Goal: Task Accomplishment & Management: Complete application form

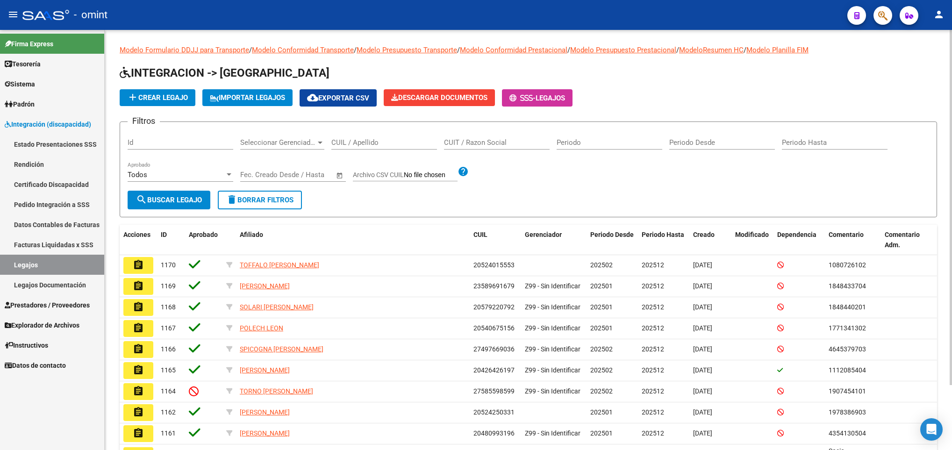
drag, startPoint x: 0, startPoint y: 0, endPoint x: 396, endPoint y: 139, distance: 419.4
click at [396, 139] on input "CUIL / Apellido" at bounding box center [384, 142] width 106 height 8
paste input "55067179"
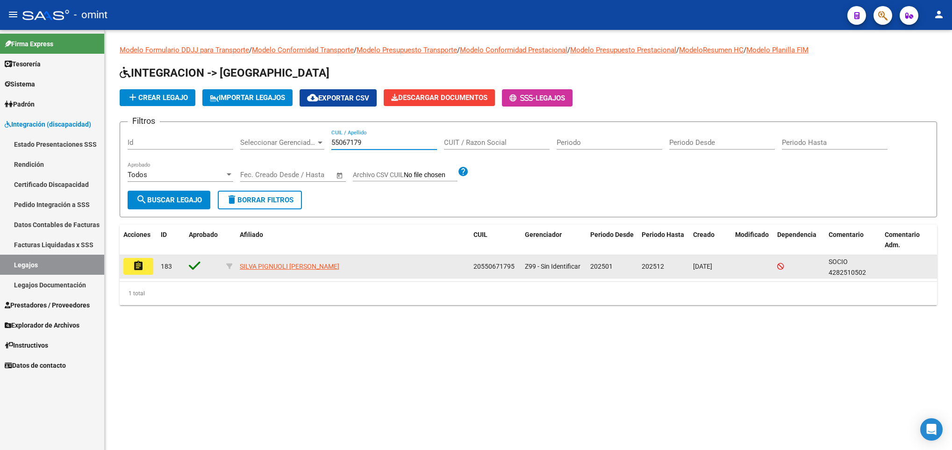
type input "55067179"
click at [138, 270] on mat-icon "assignment" at bounding box center [138, 265] width 11 height 11
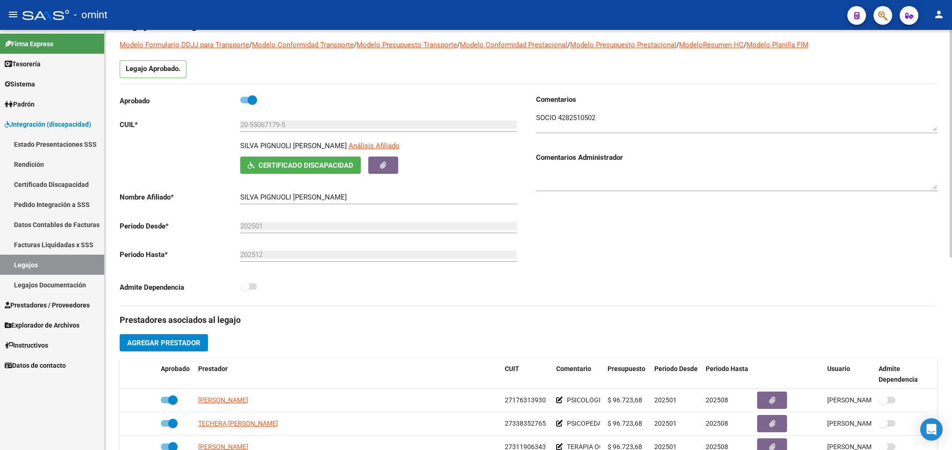
scroll to position [56, 0]
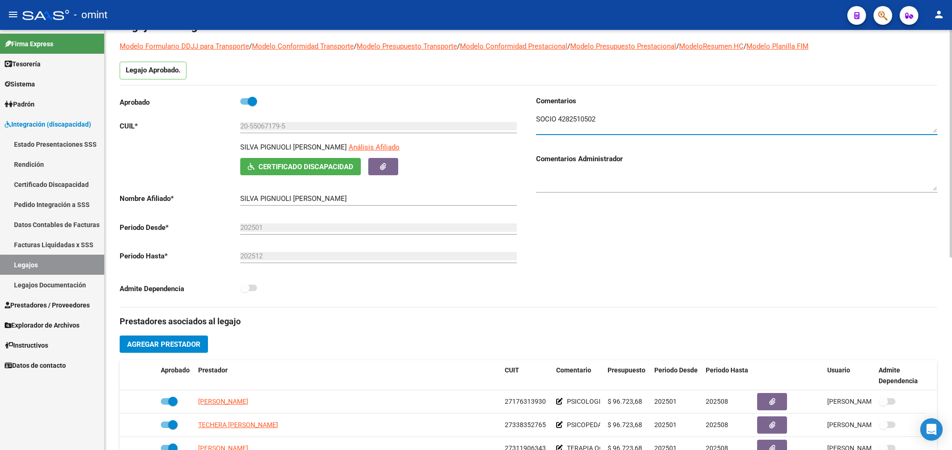
click at [593, 121] on textarea at bounding box center [736, 123] width 401 height 19
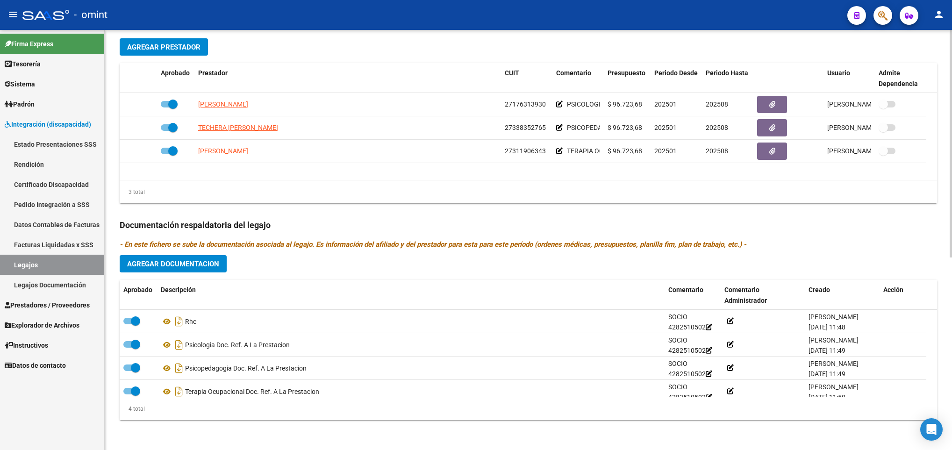
click at [949, 359] on div at bounding box center [950, 240] width 2 height 420
click at [942, 64] on div "arrow_back Editar 183 save Guardar cambios Legajo de Integración Modelo Formula…" at bounding box center [528, 63] width 847 height 773
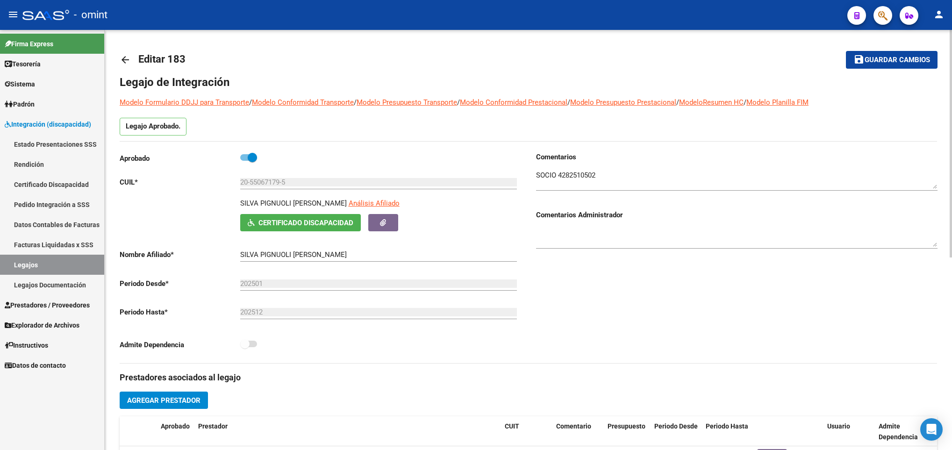
click at [949, 60] on div at bounding box center [950, 240] width 2 height 420
click at [949, 60] on div at bounding box center [950, 144] width 2 height 228
click at [125, 57] on mat-icon "arrow_back" at bounding box center [125, 59] width 11 height 11
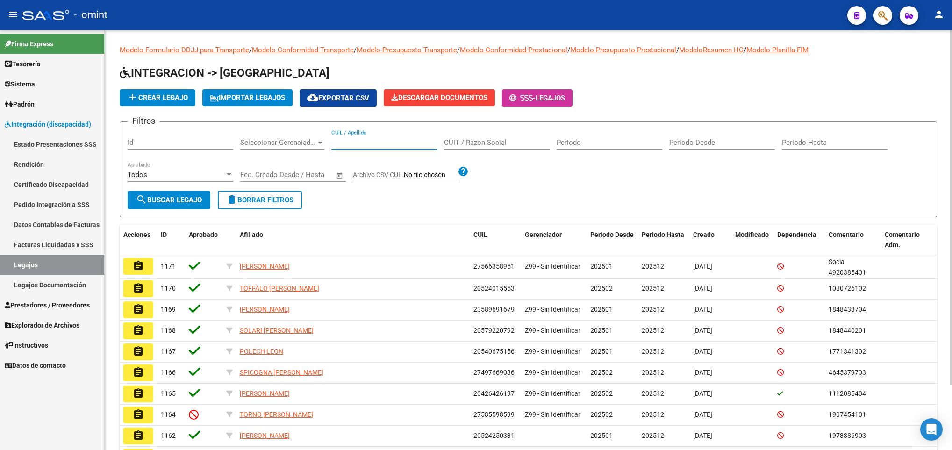
click at [376, 142] on input "CUIL / Apellido" at bounding box center [384, 142] width 106 height 8
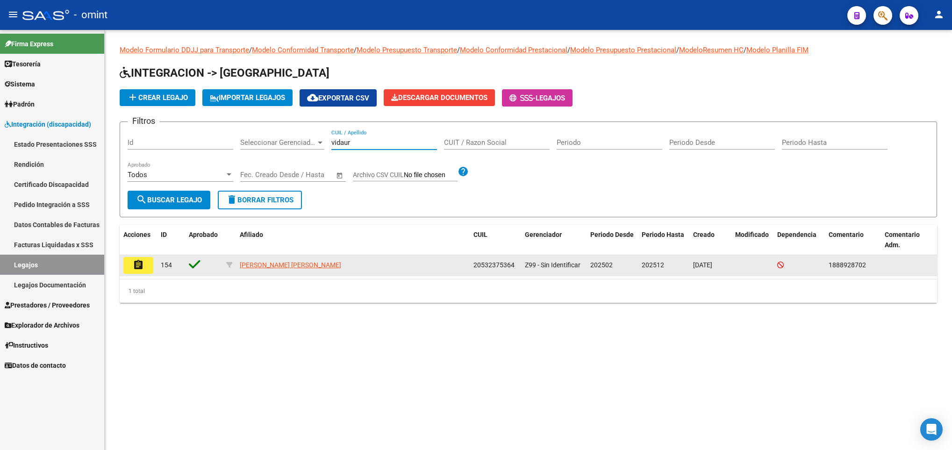
type input "vidaur"
click at [136, 268] on mat-icon "assignment" at bounding box center [138, 264] width 11 height 11
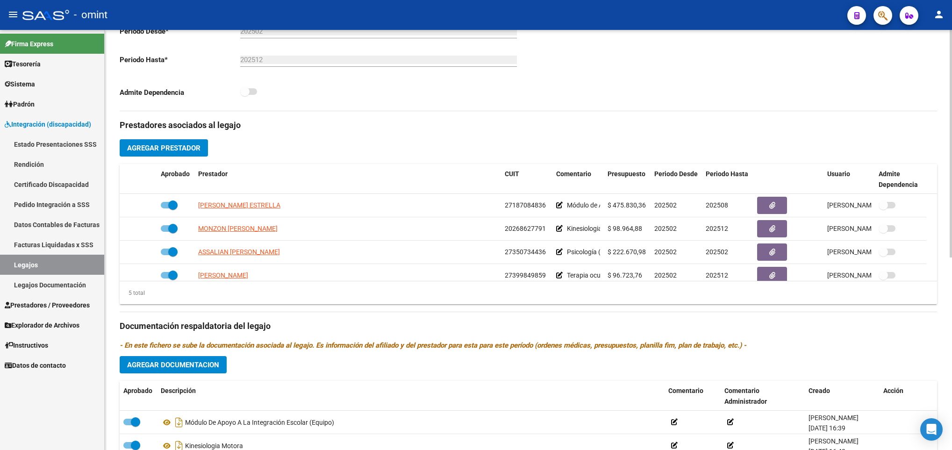
scroll to position [33, 0]
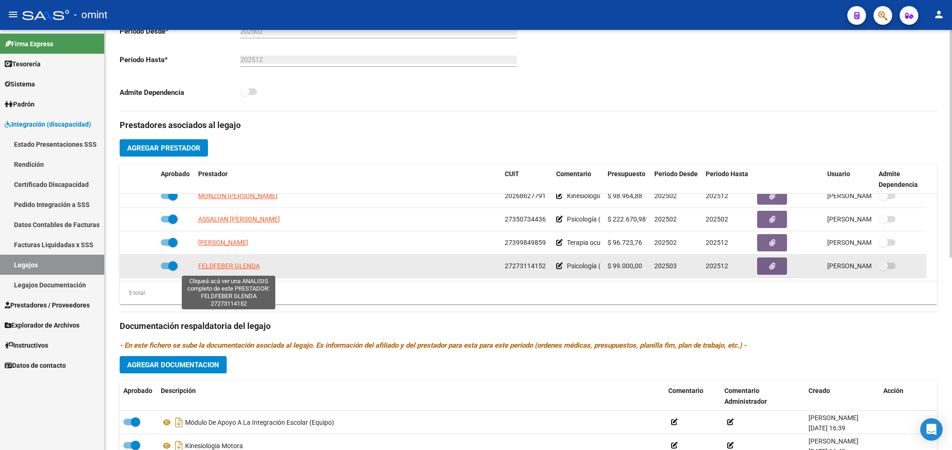
click at [242, 267] on span "FELDFEBER GLENDA" at bounding box center [229, 265] width 62 height 7
type textarea "27273114152"
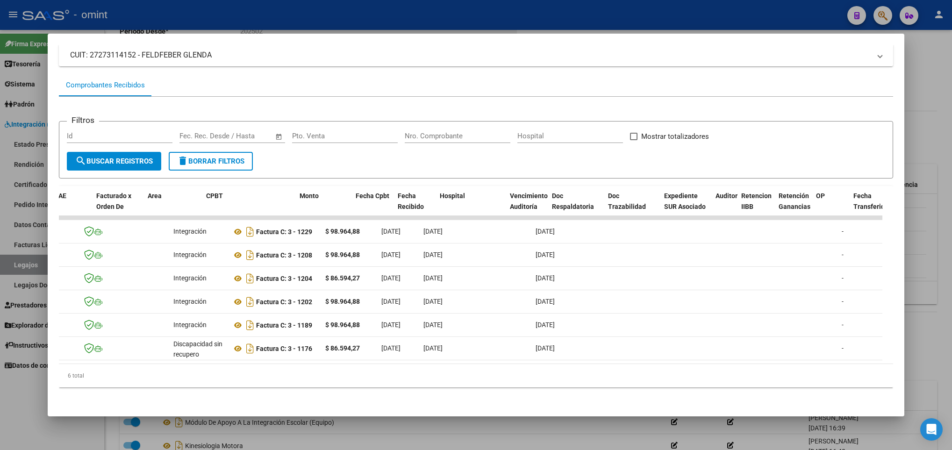
scroll to position [0, 61]
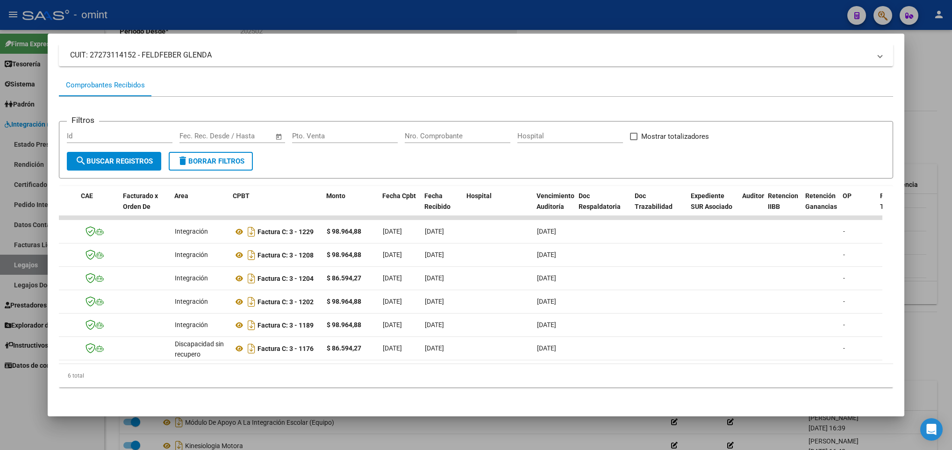
click at [951, 104] on html "menu - omint person Firma Express Tesorería Extractos Procesados (csv) Extracto…" at bounding box center [476, 225] width 952 height 450
click at [928, 100] on div at bounding box center [476, 225] width 952 height 450
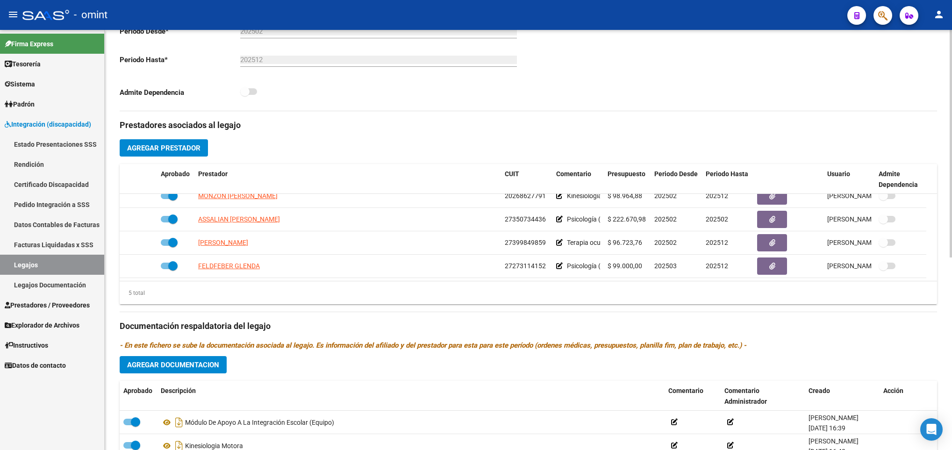
scroll to position [0, 0]
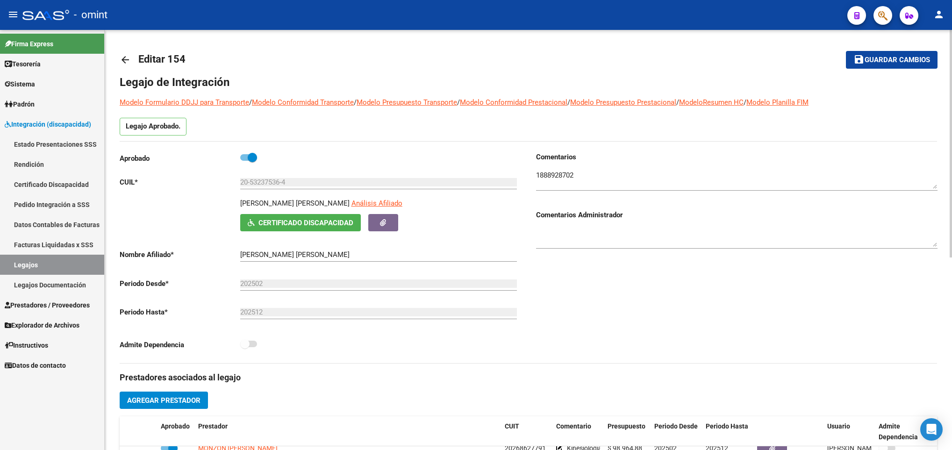
click at [949, 38] on div at bounding box center [950, 240] width 2 height 420
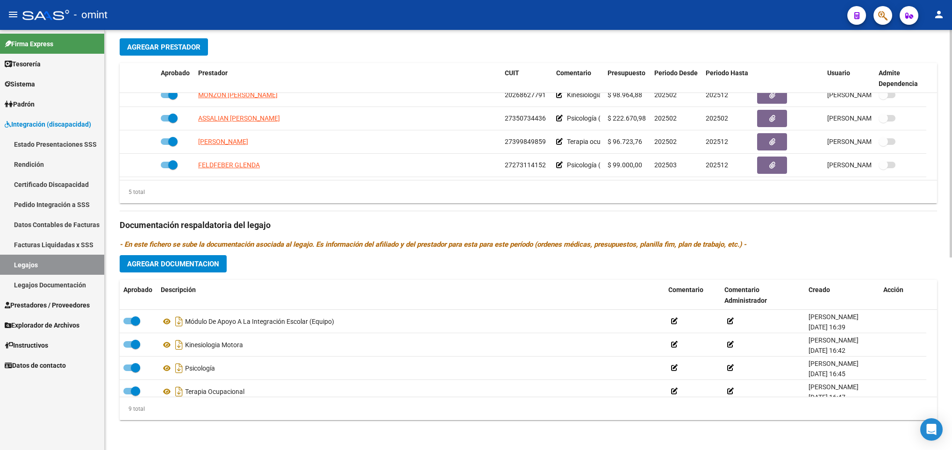
click at [951, 359] on html "menu - omint person Firma Express Tesorería Extractos Procesados (csv) Extracto…" at bounding box center [476, 225] width 952 height 450
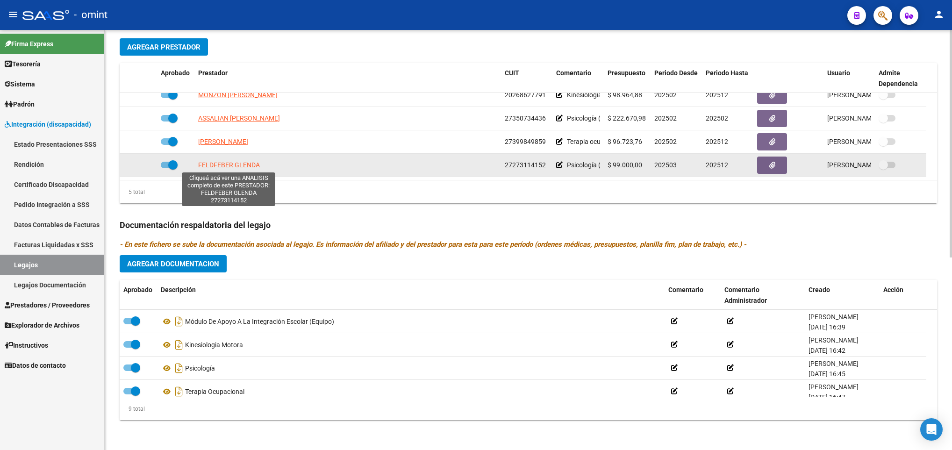
click at [227, 169] on span "FELDFEBER GLENDA" at bounding box center [229, 164] width 62 height 7
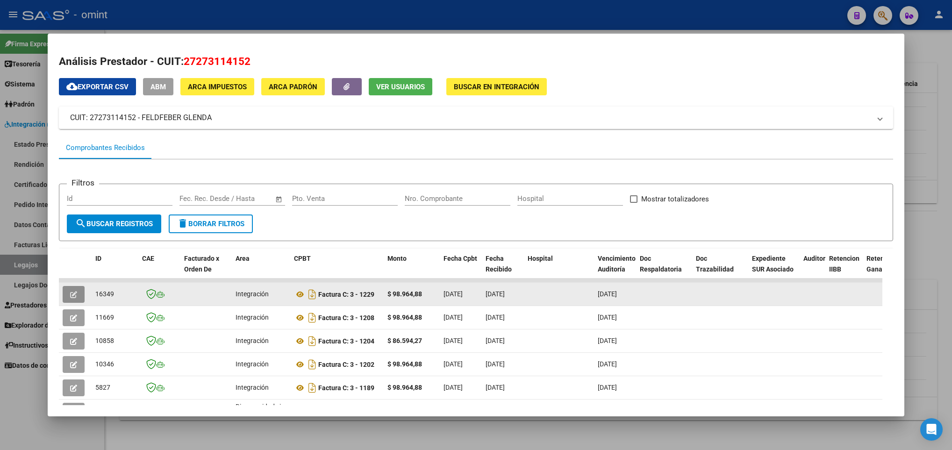
click at [78, 292] on button "button" at bounding box center [74, 294] width 22 height 17
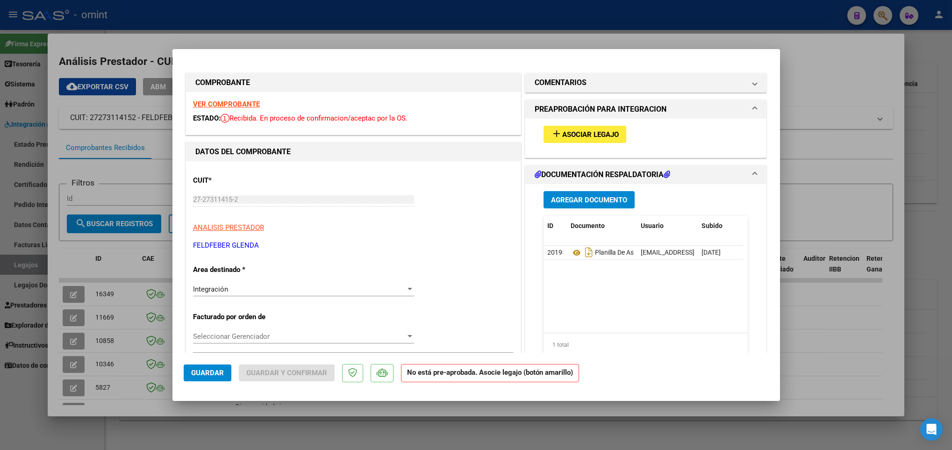
click at [235, 102] on strong "VER COMPROBANTE" at bounding box center [226, 104] width 67 height 8
click at [575, 133] on span "Asociar Legajo" at bounding box center [590, 134] width 57 height 8
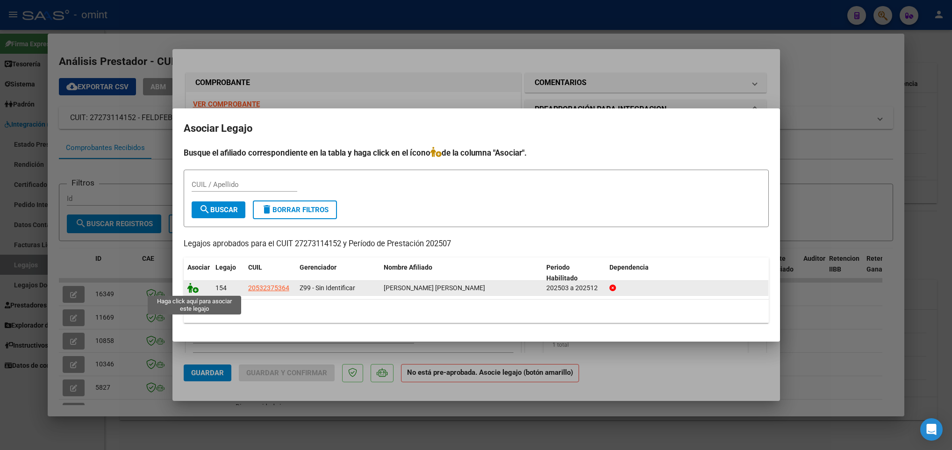
click at [188, 284] on icon at bounding box center [192, 288] width 11 height 10
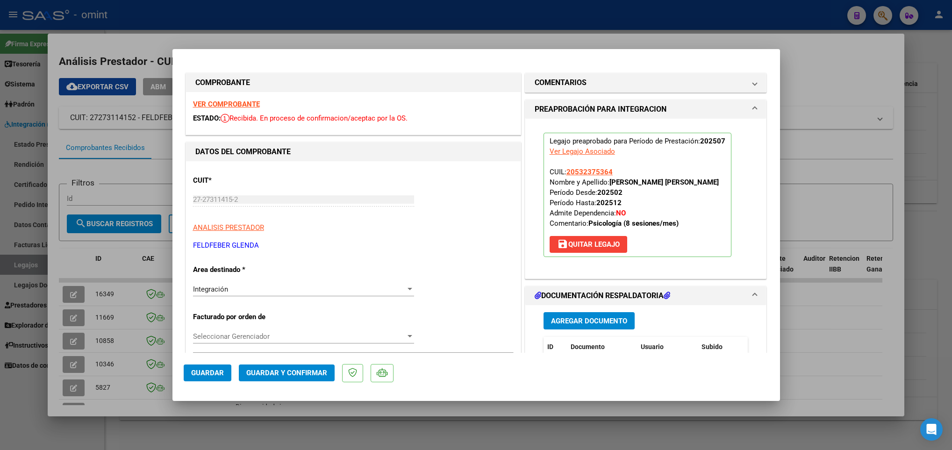
click at [289, 369] on span "Guardar y Confirmar" at bounding box center [286, 373] width 81 height 8
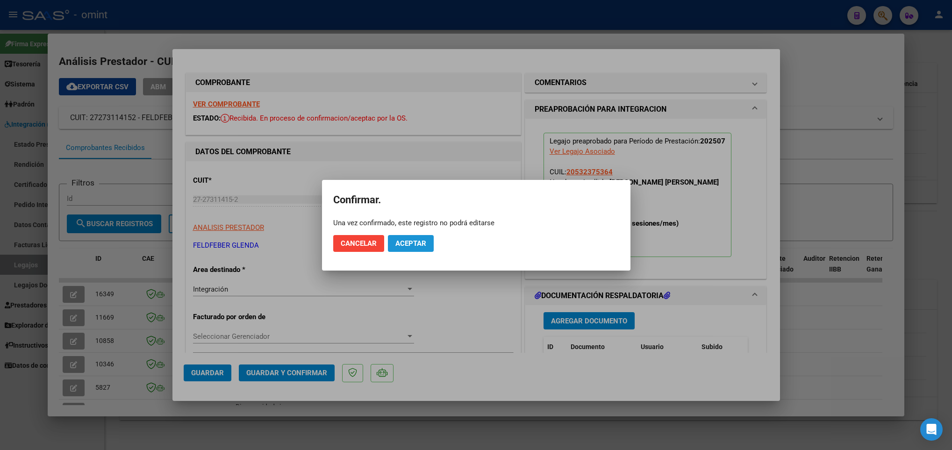
click at [421, 244] on span "Aceptar" at bounding box center [410, 243] width 31 height 8
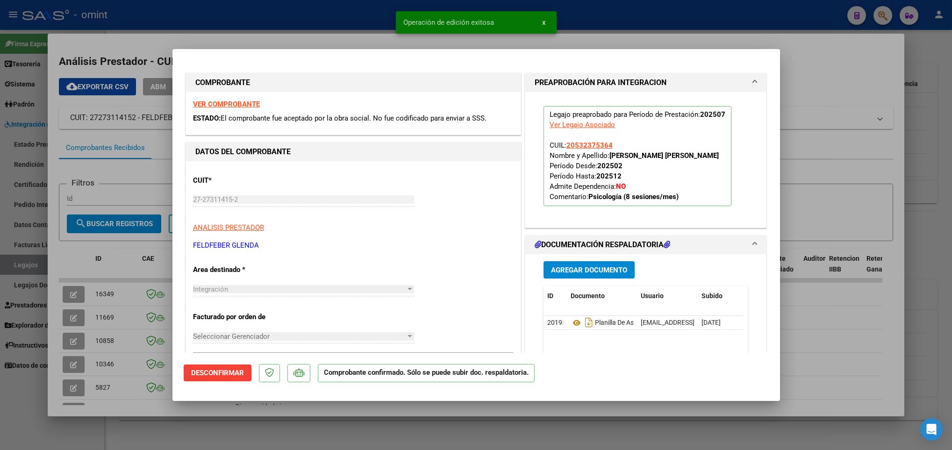
click at [126, 267] on div at bounding box center [476, 225] width 952 height 450
type input "$ 0,00"
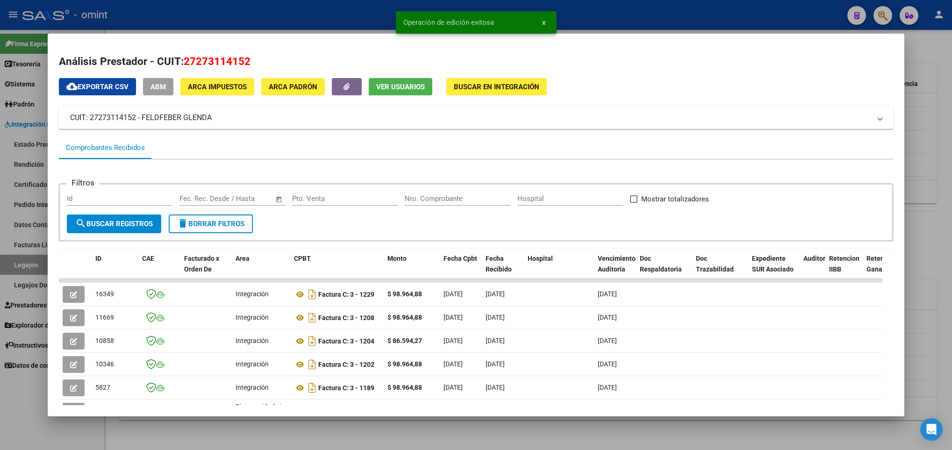
click at [174, 434] on div at bounding box center [476, 225] width 952 height 450
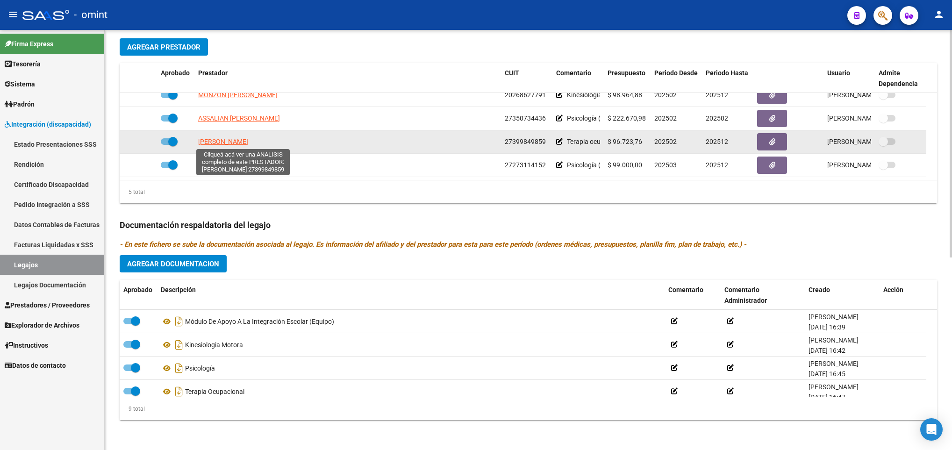
click at [248, 140] on span "MASOCCO PRISCILA MICAELA" at bounding box center [223, 141] width 50 height 7
type textarea "27399849859"
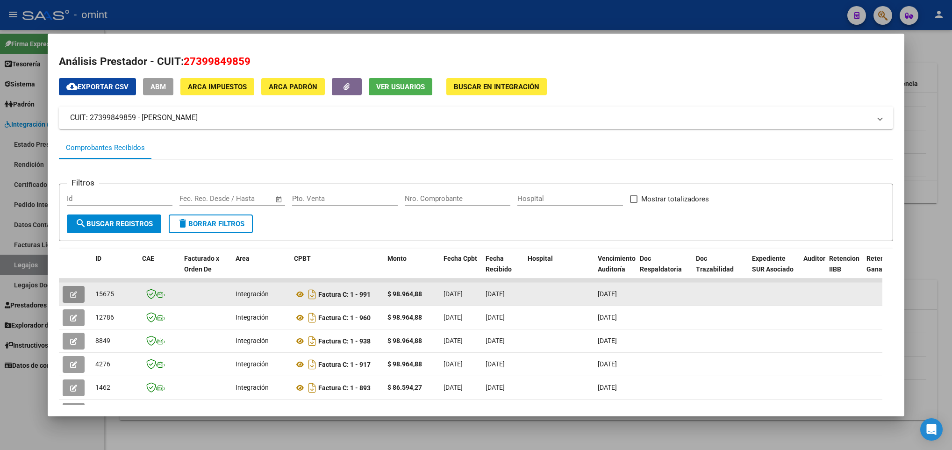
click at [75, 294] on icon "button" at bounding box center [73, 294] width 7 height 7
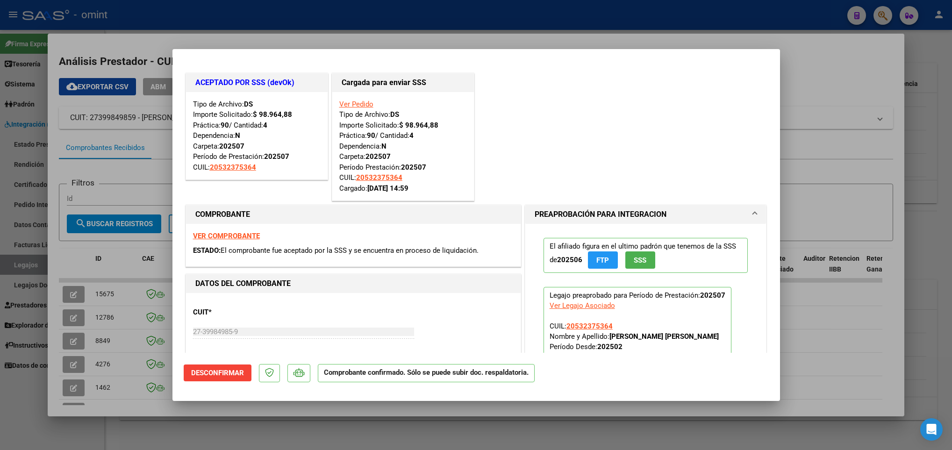
click at [135, 415] on div at bounding box center [476, 225] width 952 height 450
type input "$ 0,00"
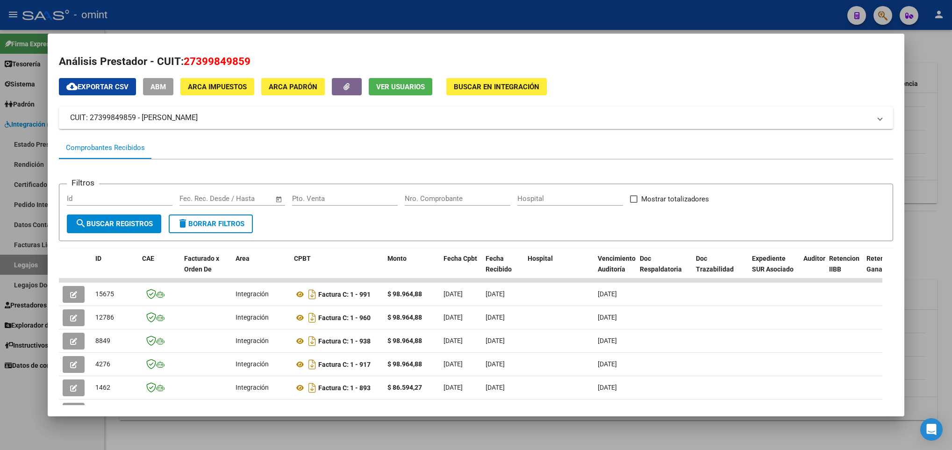
click at [168, 429] on div at bounding box center [476, 225] width 952 height 450
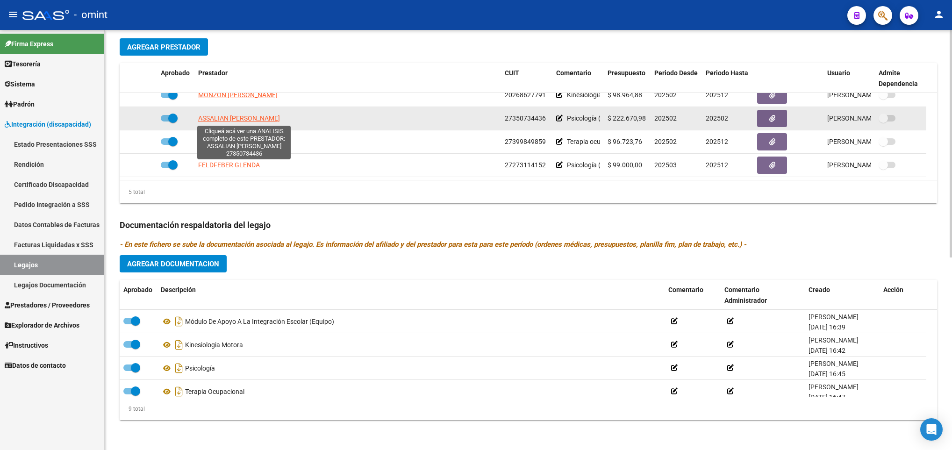
click at [242, 118] on span "ASSALIAN ANTONELLA MABEL" at bounding box center [239, 117] width 82 height 7
type textarea "27350734436"
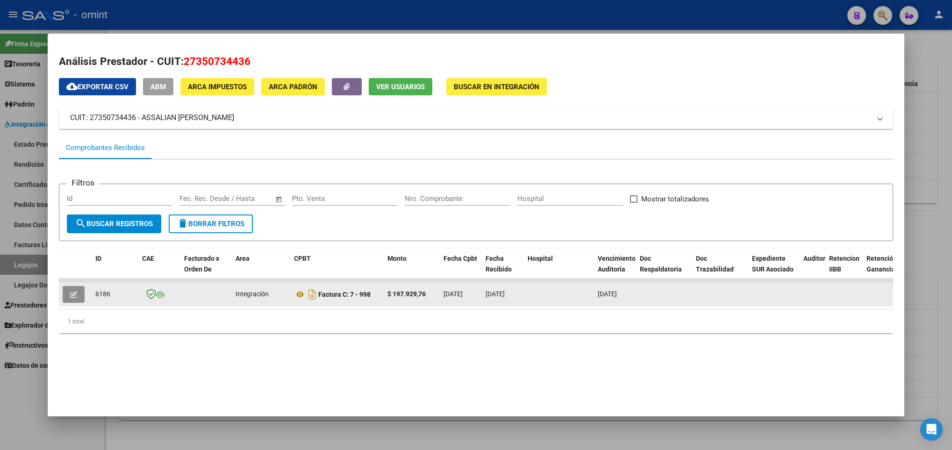
click at [80, 296] on button "button" at bounding box center [74, 294] width 22 height 17
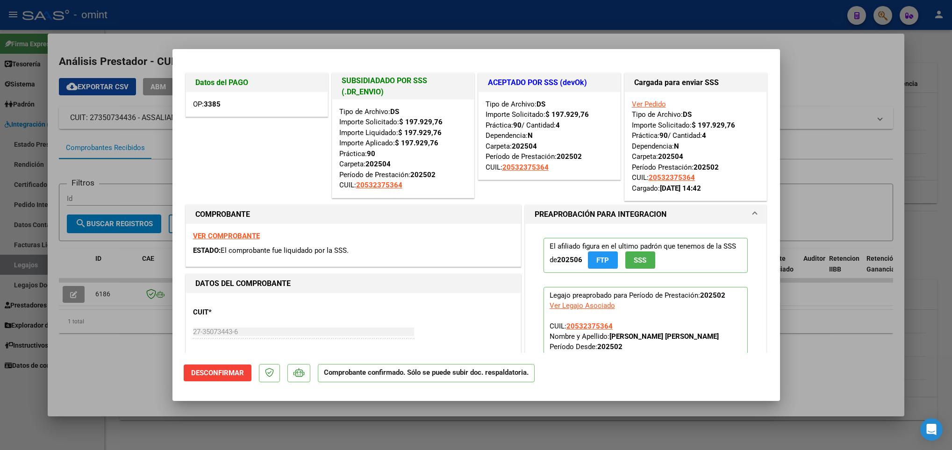
click at [254, 413] on div at bounding box center [476, 225] width 952 height 450
type input "$ 0,00"
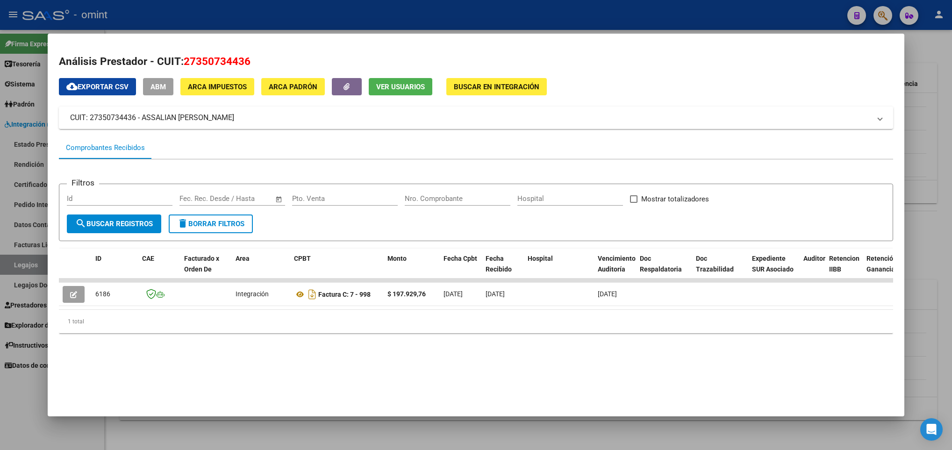
click at [340, 430] on div at bounding box center [476, 225] width 952 height 450
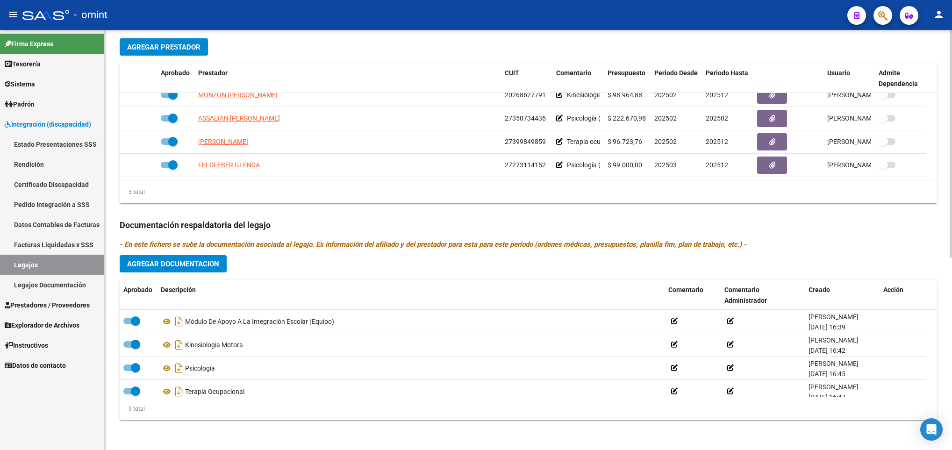
scroll to position [0, 0]
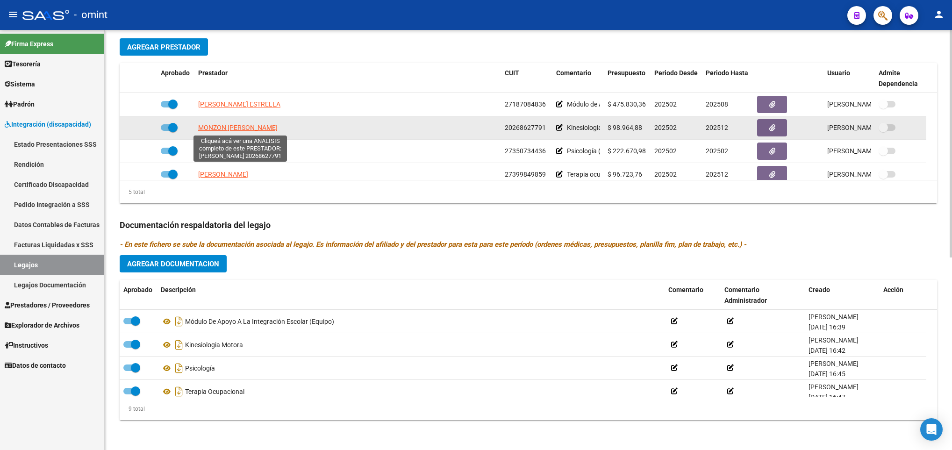
click at [265, 127] on span "MONZON MAXIMO RICARDO" at bounding box center [237, 127] width 79 height 7
type textarea "20268627791"
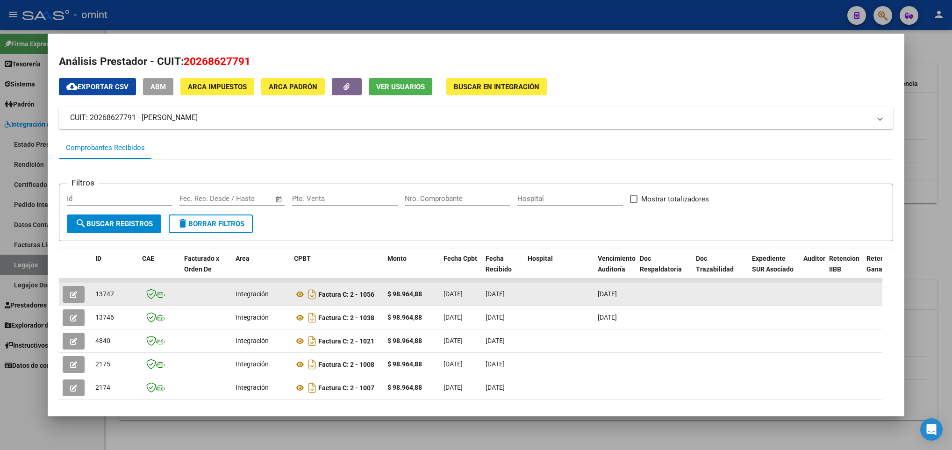
click at [71, 291] on icon "button" at bounding box center [73, 294] width 7 height 7
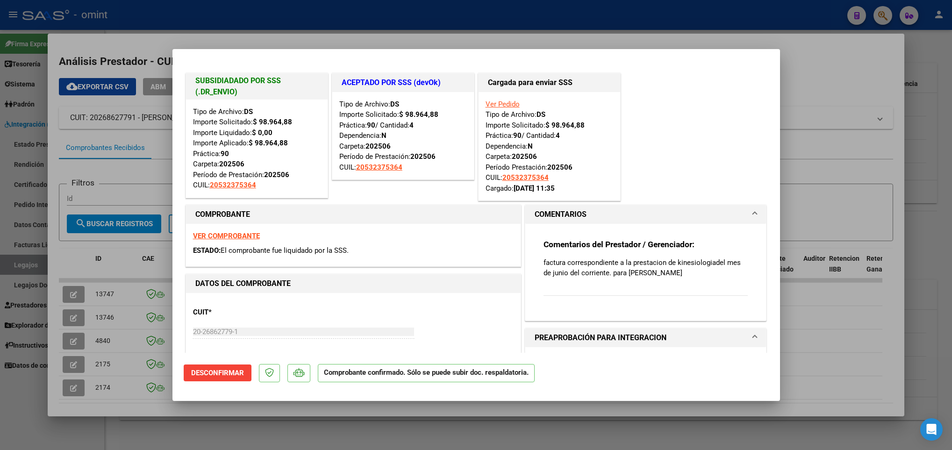
click at [329, 424] on div at bounding box center [476, 225] width 952 height 450
type input "$ 0,00"
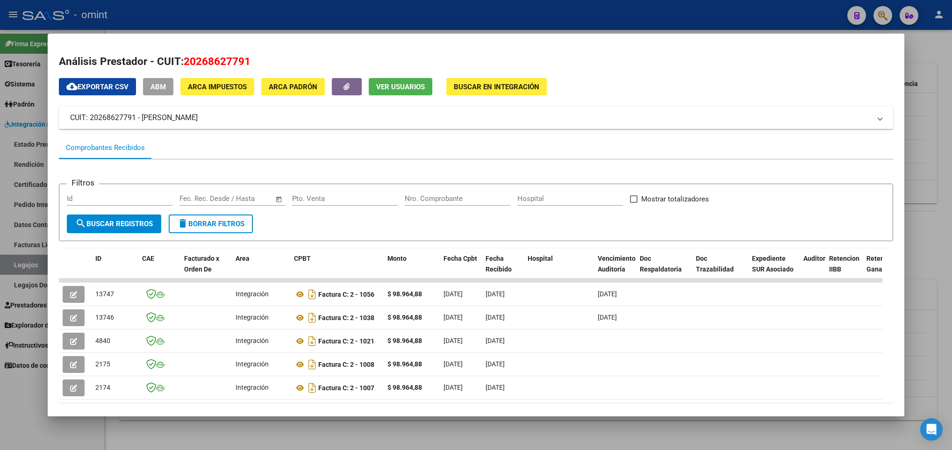
click at [329, 424] on div at bounding box center [476, 225] width 952 height 450
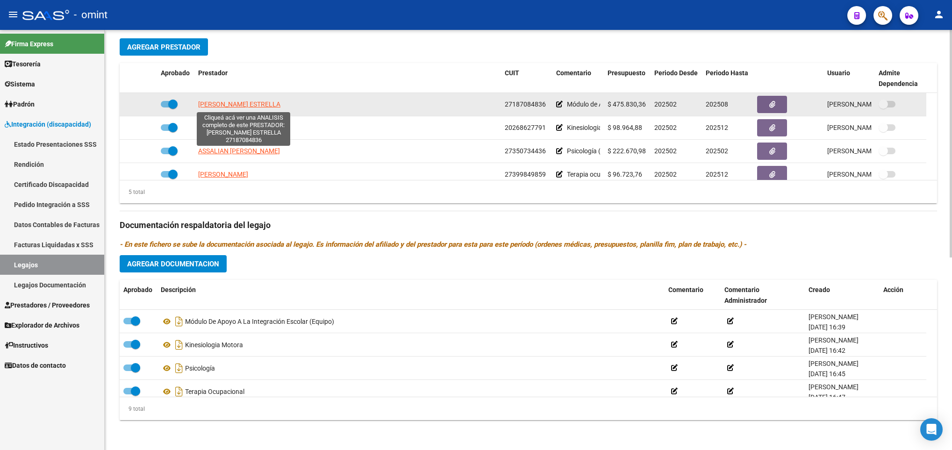
click at [279, 100] on span "ULLOA OJEDA FLOR ESTRELLA" at bounding box center [239, 103] width 82 height 7
type textarea "27187084836"
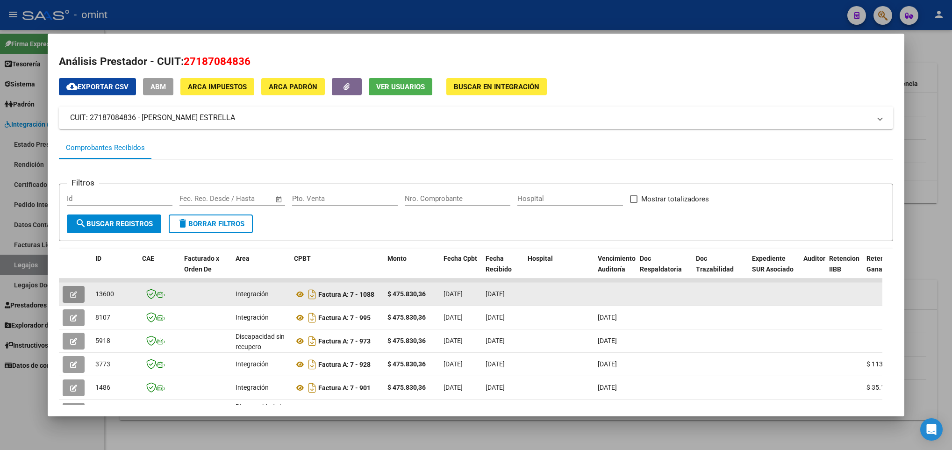
click at [74, 293] on icon "button" at bounding box center [73, 294] width 7 height 7
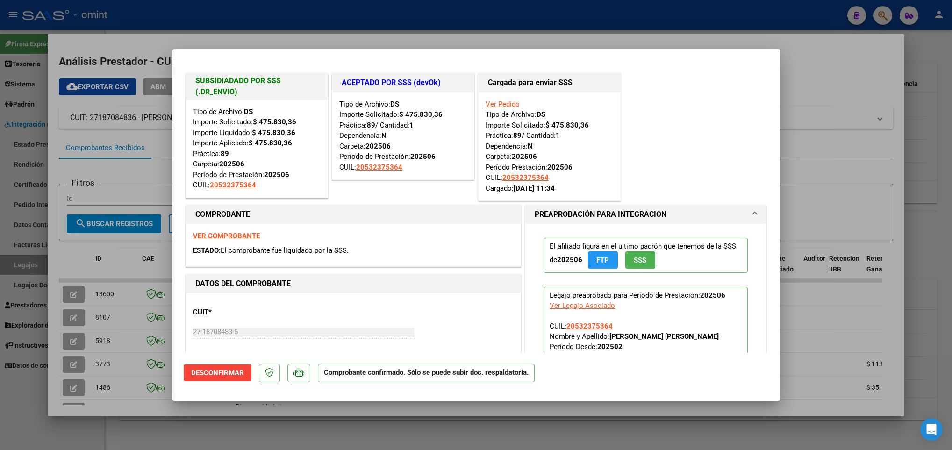
click at [331, 429] on div at bounding box center [476, 225] width 952 height 450
type input "$ 0,00"
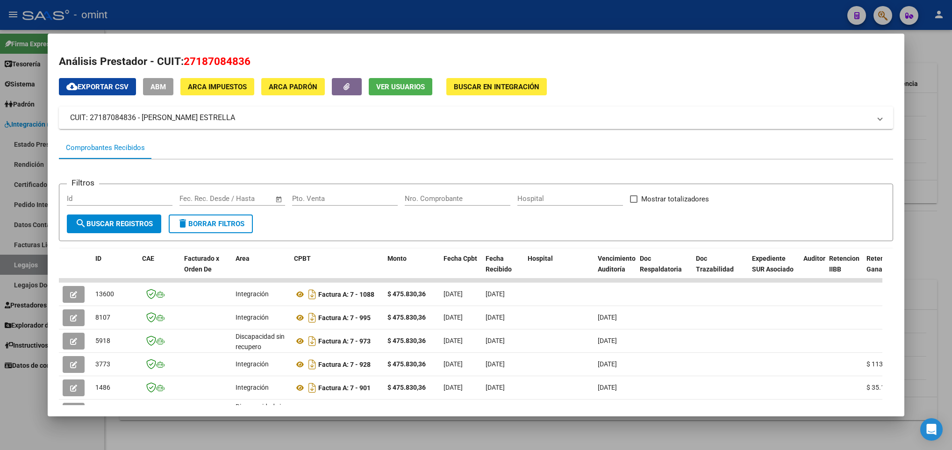
click at [331, 429] on div at bounding box center [476, 225] width 952 height 450
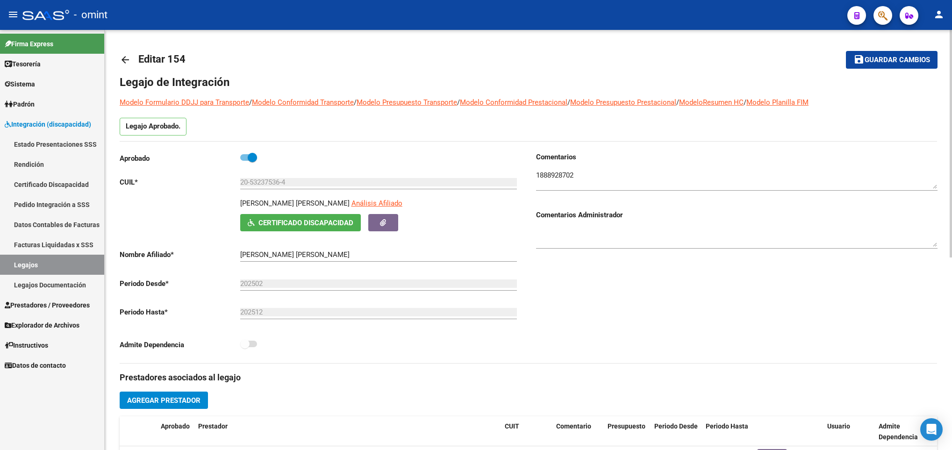
click at [951, 38] on div at bounding box center [950, 240] width 2 height 420
click at [951, 38] on div at bounding box center [950, 144] width 2 height 228
click at [127, 60] on mat-icon "arrow_back" at bounding box center [125, 59] width 11 height 11
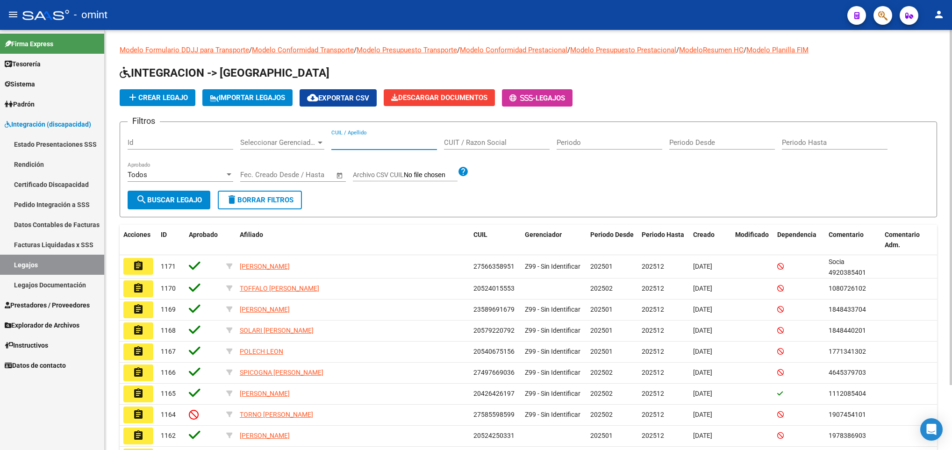
click at [376, 143] on input "CUIL / Apellido" at bounding box center [384, 142] width 106 height 8
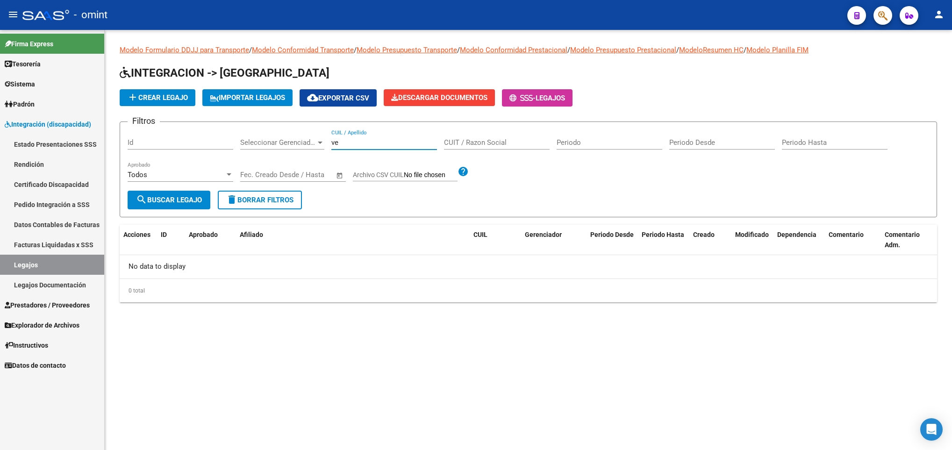
type input "v"
click at [249, 202] on span "delete Borrar Filtros" at bounding box center [259, 200] width 67 height 8
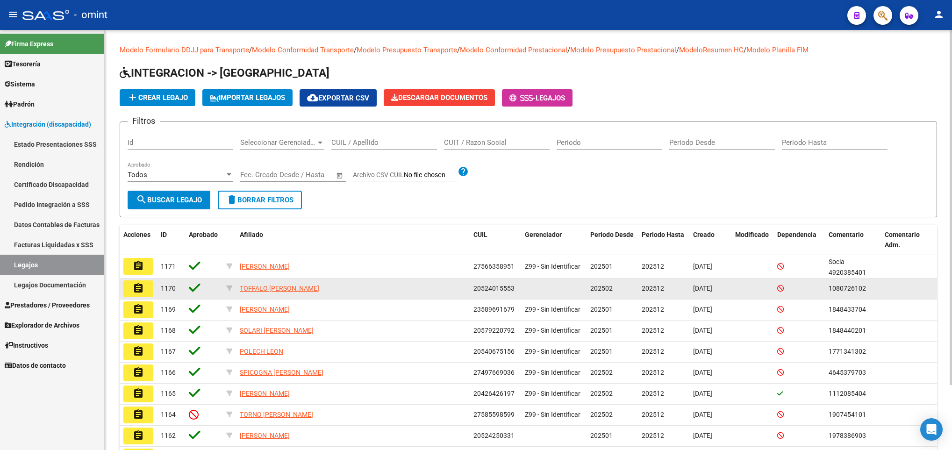
click at [504, 289] on span "20524015553" at bounding box center [493, 288] width 41 height 7
copy span "20524015553"
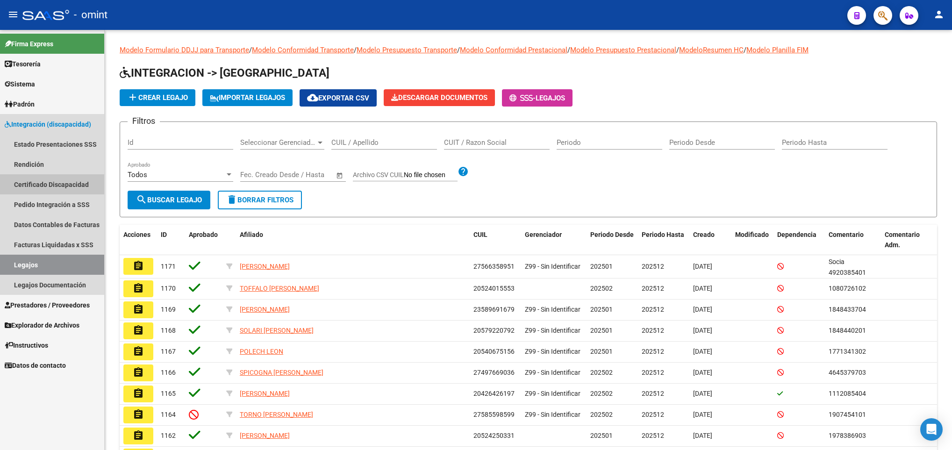
click at [61, 180] on link "Certificado Discapacidad" at bounding box center [52, 184] width 104 height 20
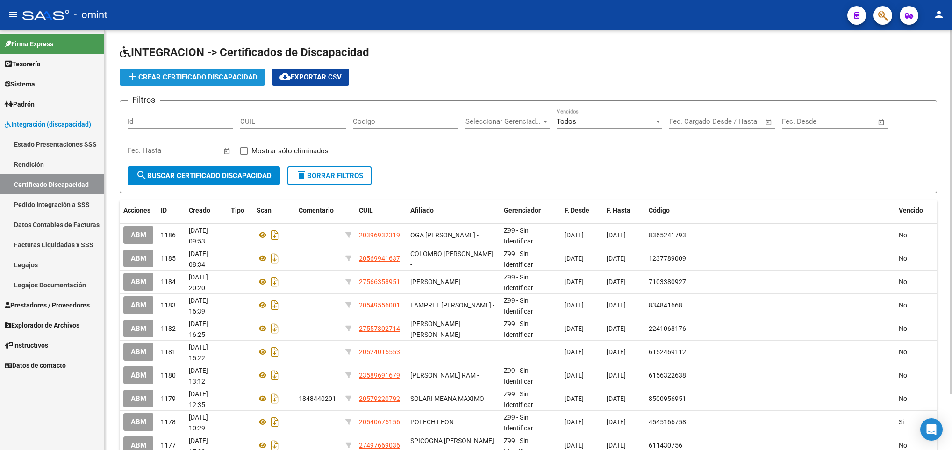
click at [223, 75] on span "add Crear Certificado Discapacidad" at bounding box center [192, 77] width 130 height 8
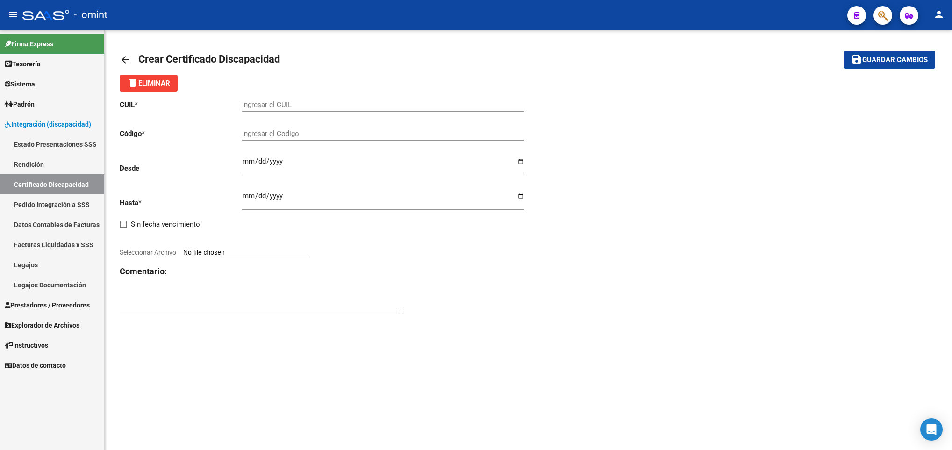
click at [257, 101] on input "Ingresar el CUIL" at bounding box center [383, 104] width 282 height 8
paste input "20-47956063-4"
type input "20-47956063-4"
click at [268, 138] on input "Ingresar el Codigo" at bounding box center [383, 133] width 282 height 8
type input "8424476180"
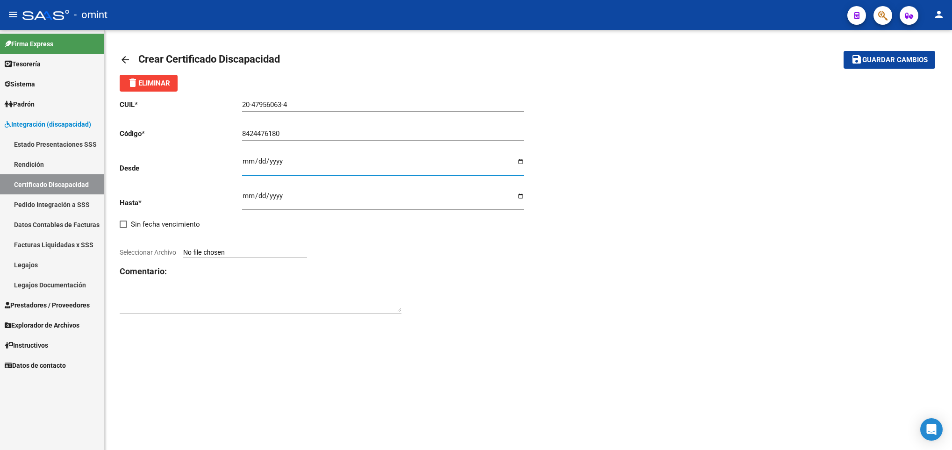
click at [247, 162] on input "Ingresar fec. Desde" at bounding box center [383, 164] width 282 height 15
type input "0001-03-20"
type input "2019-03-20"
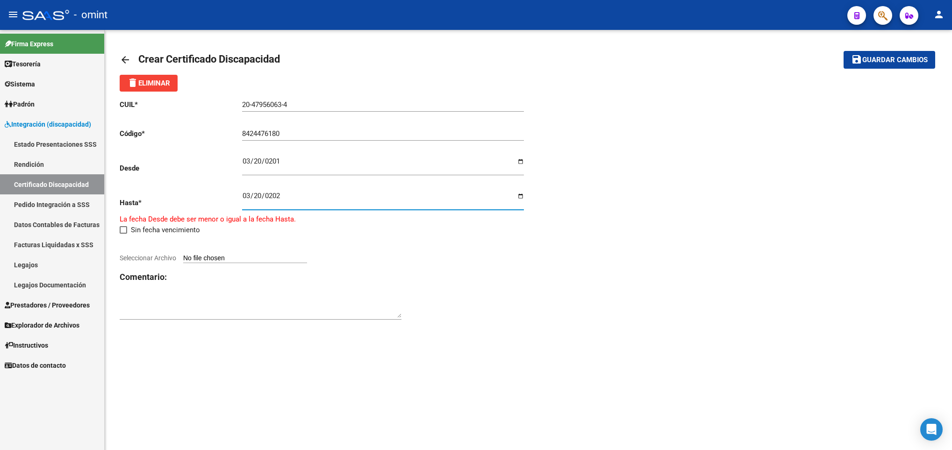
type input "2026-03-20"
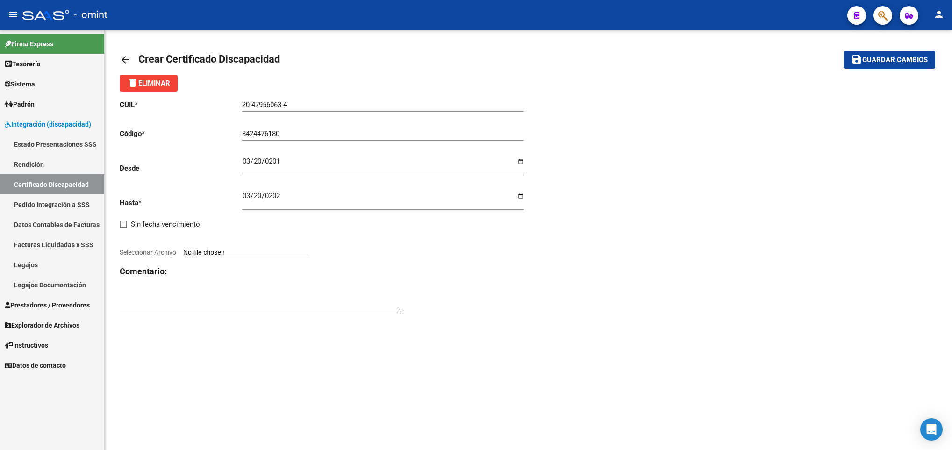
click at [232, 251] on input "Seleccionar Archivo" at bounding box center [245, 253] width 124 height 9
type input "C:\fakepath\Verdun Thiago 201903 202603131989423416829085_page-0001.jpg"
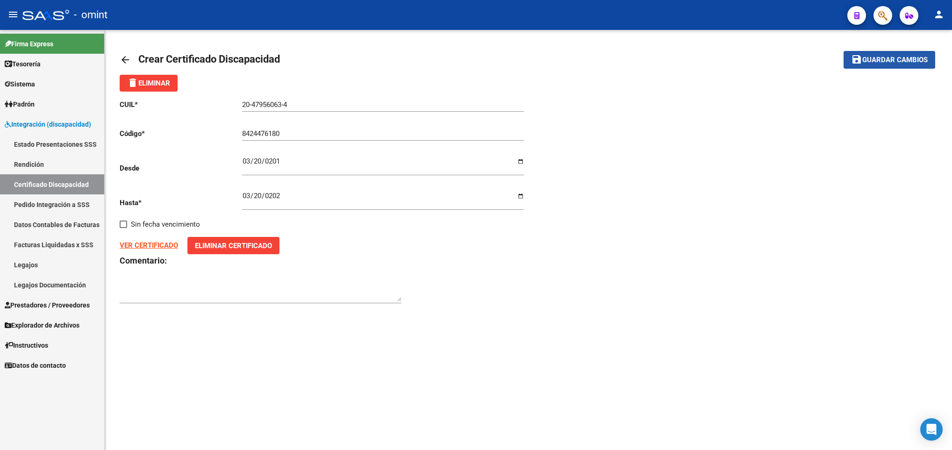
click at [889, 53] on button "save Guardar cambios" at bounding box center [889, 59] width 92 height 17
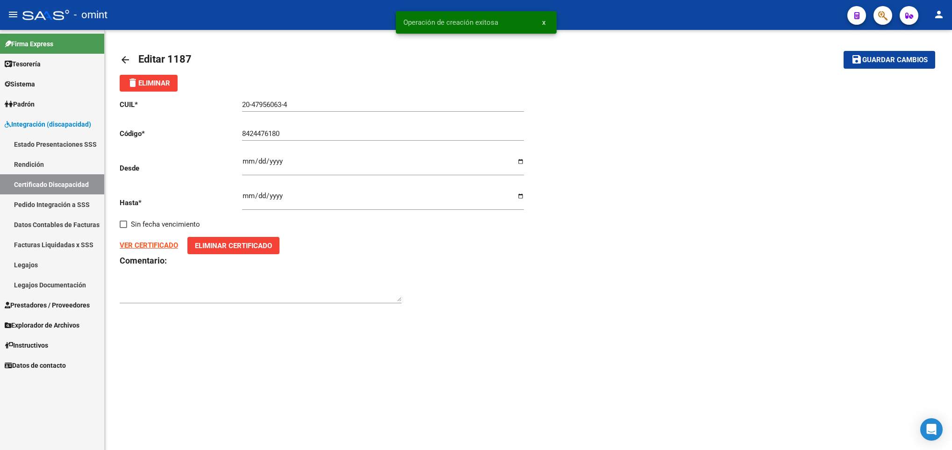
click at [121, 60] on mat-icon "arrow_back" at bounding box center [125, 59] width 11 height 11
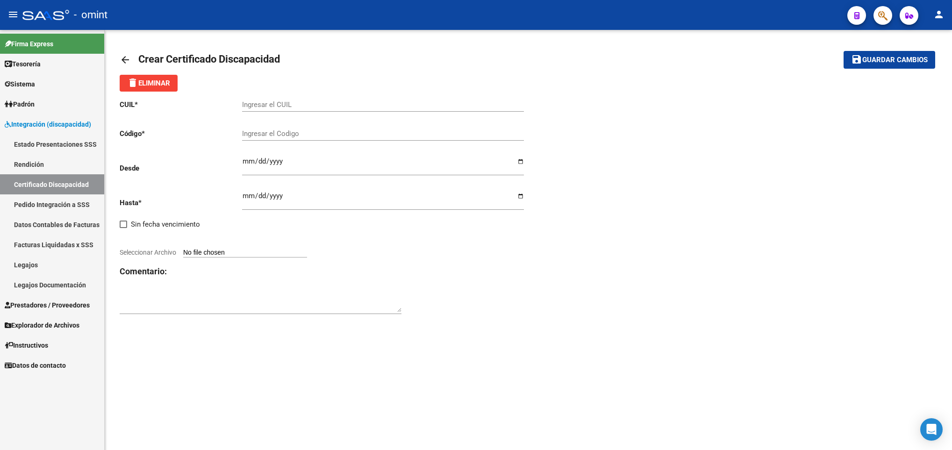
click at [125, 57] on mat-icon "arrow_back" at bounding box center [125, 59] width 11 height 11
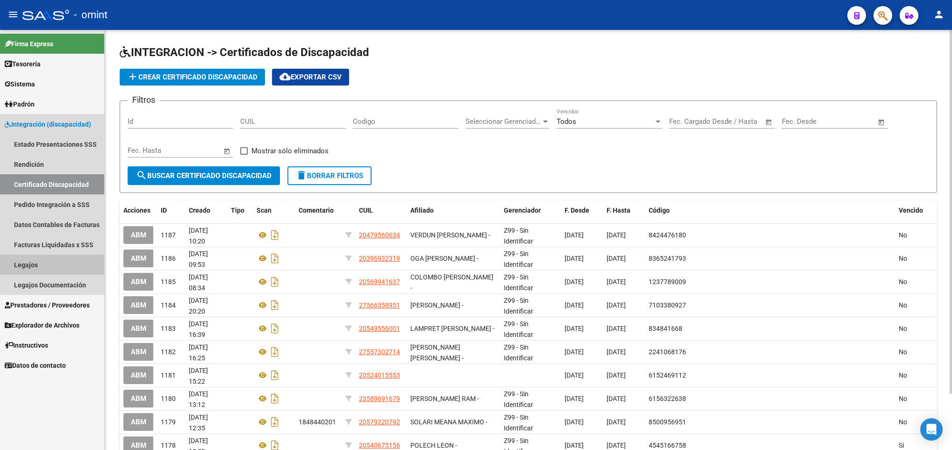
click at [40, 266] on link "Legajos" at bounding box center [52, 265] width 104 height 20
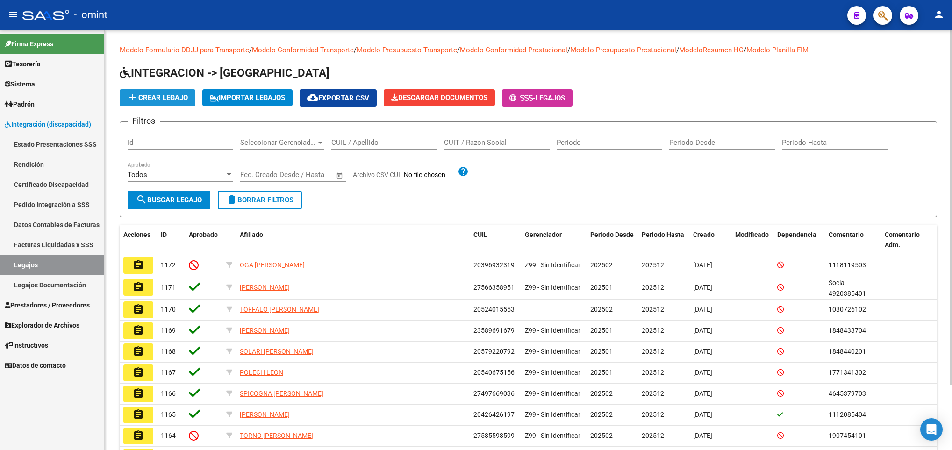
click at [150, 94] on span "add Crear Legajo" at bounding box center [157, 97] width 61 height 8
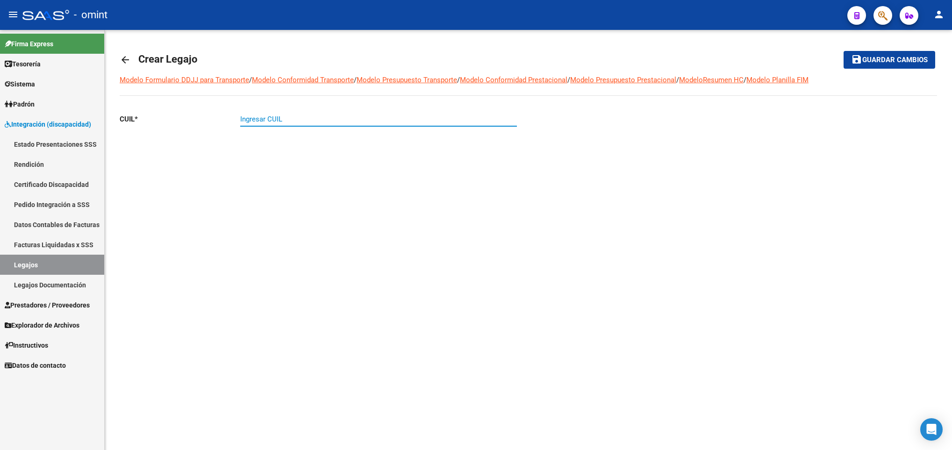
click at [255, 119] on input "Ingresar CUIL" at bounding box center [378, 119] width 277 height 8
paste input "20-47956063-4"
type input "20-47956063-4"
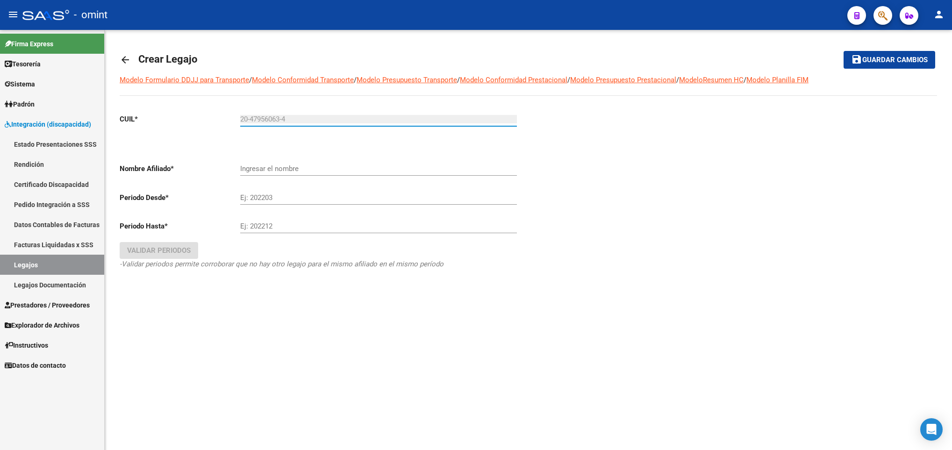
type input "VERDUN THIAGO HERNAN"
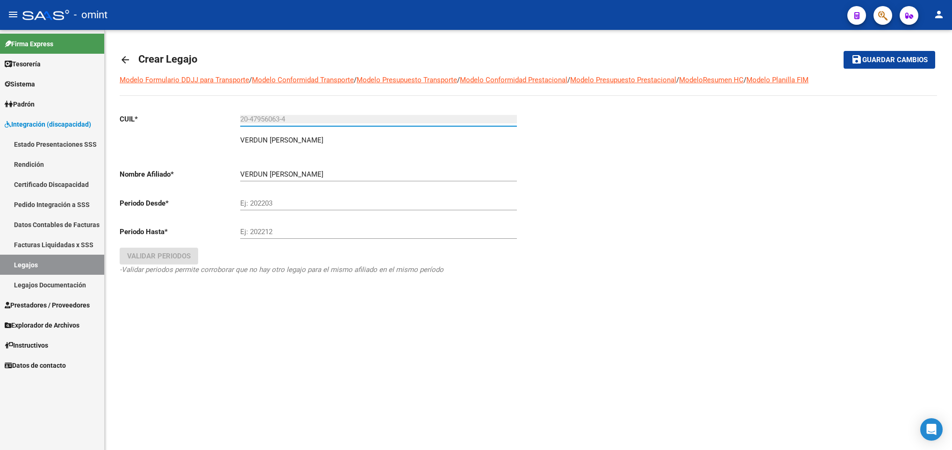
type input "20-47956063-4"
click at [572, 183] on div at bounding box center [732, 207] width 409 height 202
click at [380, 207] on input "Ej: 202203" at bounding box center [378, 203] width 277 height 8
type input "202502"
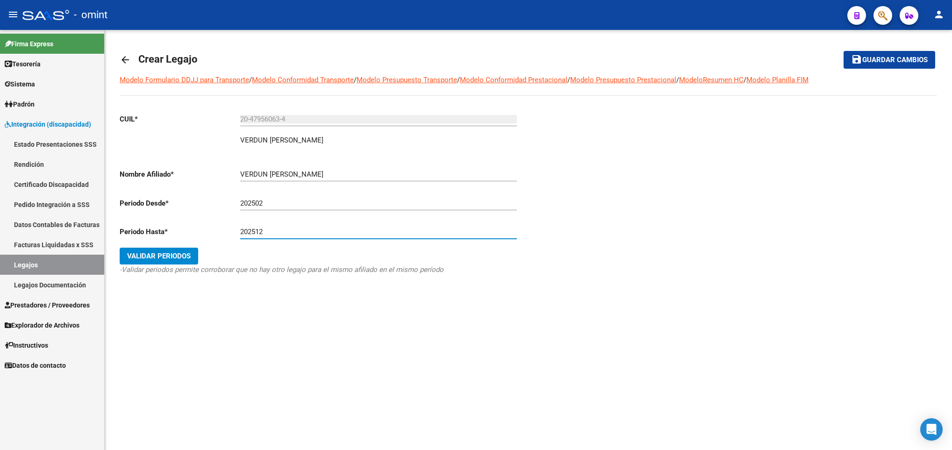
type input "202512"
click at [165, 254] on span "Validar Periodos" at bounding box center [159, 256] width 64 height 8
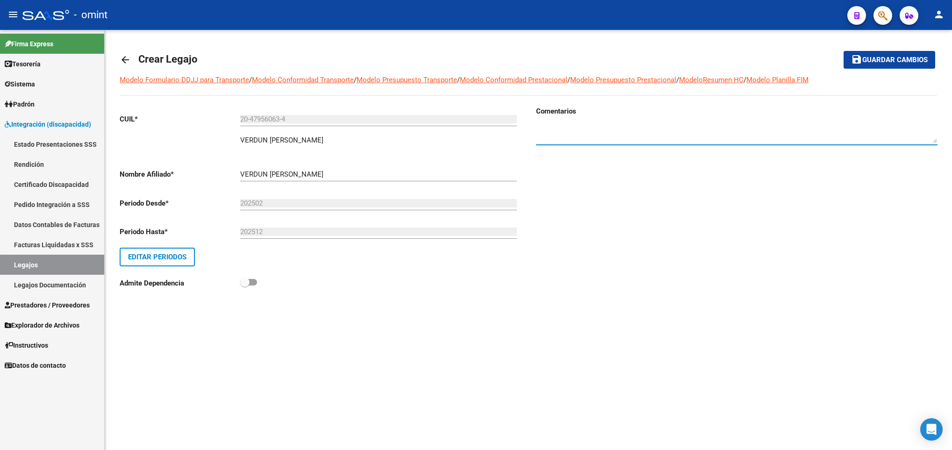
click at [569, 139] on textarea at bounding box center [736, 133] width 401 height 19
paste textarea "4285826206"
type textarea "4285826206"
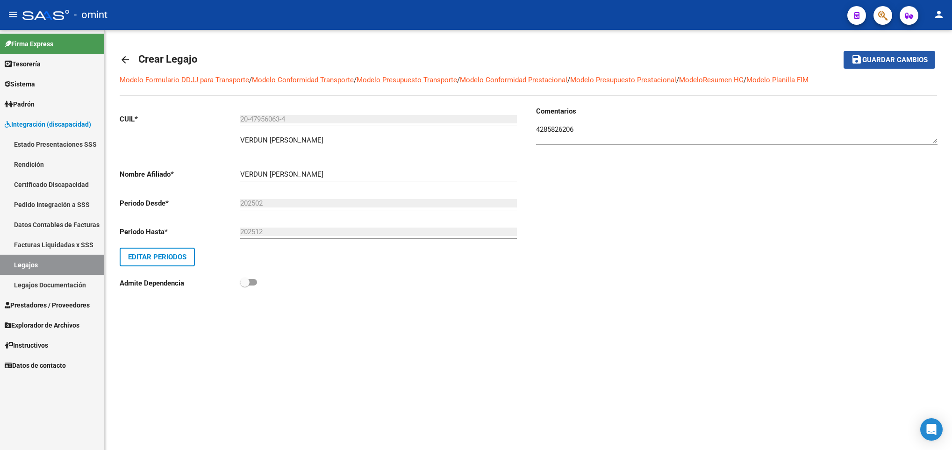
click at [892, 57] on span "Guardar cambios" at bounding box center [894, 60] width 65 height 8
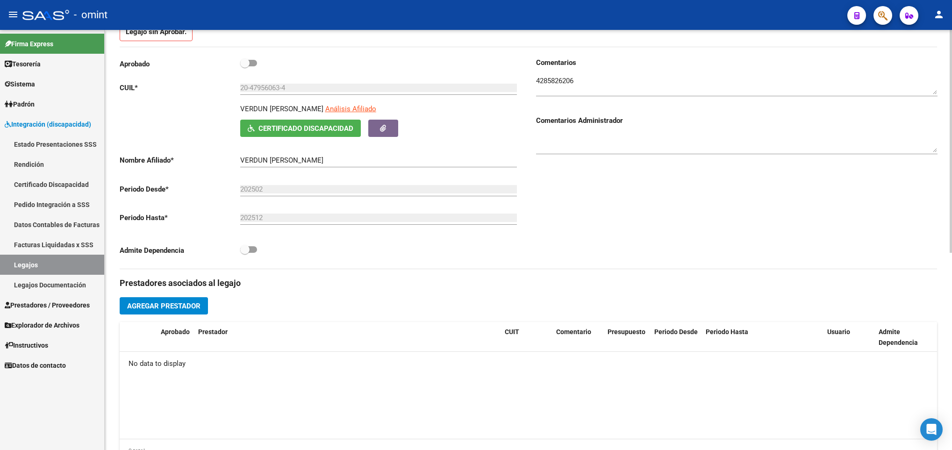
scroll to position [112, 0]
click at [185, 304] on span "Agregar Prestador" at bounding box center [163, 305] width 73 height 8
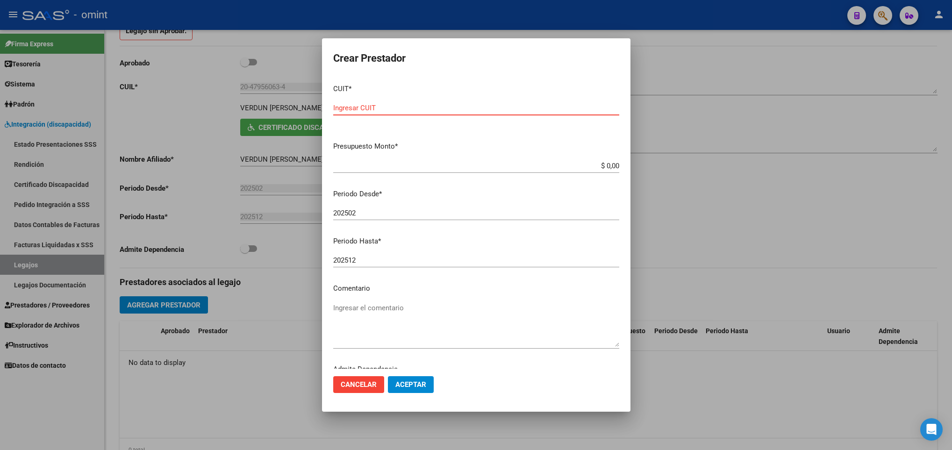
paste input "30-69558270-2"
type input "30-69558270-2"
click at [607, 167] on input "$ 0,00" at bounding box center [476, 166] width 286 height 8
type input "$ 475.860,36"
click at [565, 210] on input "202502" at bounding box center [476, 213] width 286 height 8
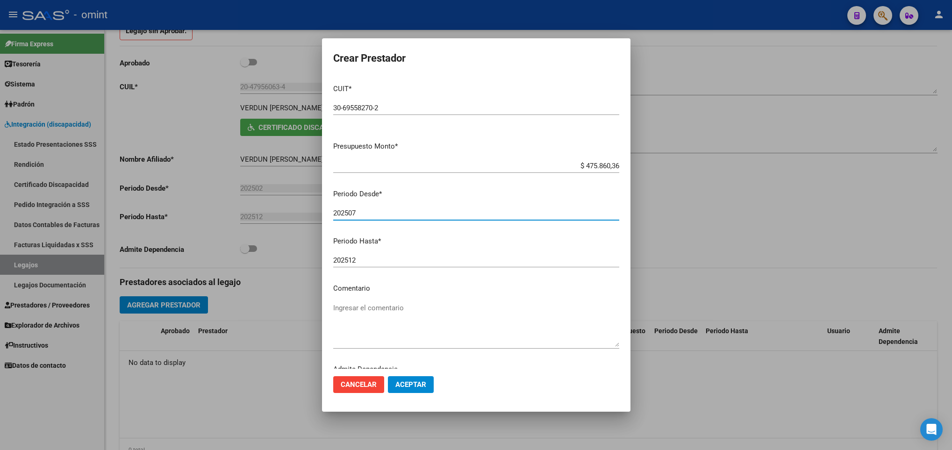
type input "202507"
click at [441, 311] on textarea "Ingresar el comentario" at bounding box center [476, 325] width 286 height 44
paste textarea "Módulo de Apoyo a la Integración Escolar (Equipo)"
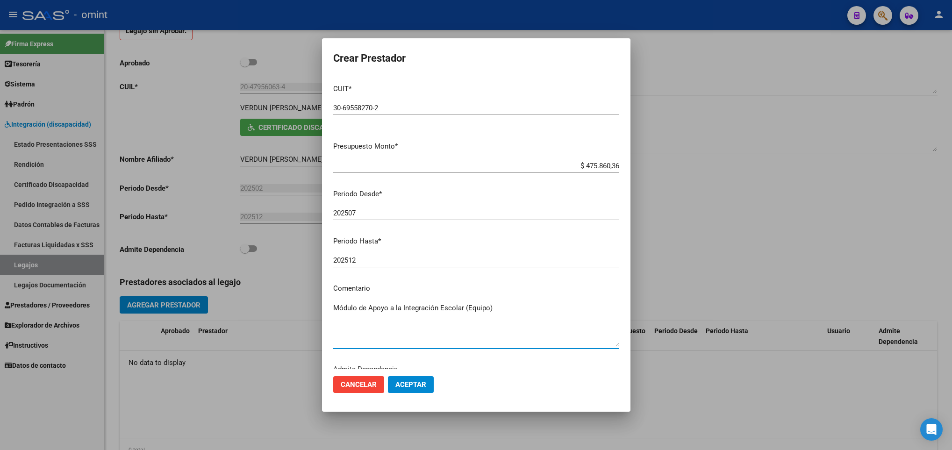
type textarea "Módulo de Apoyo a la Integración Escolar (Equipo)"
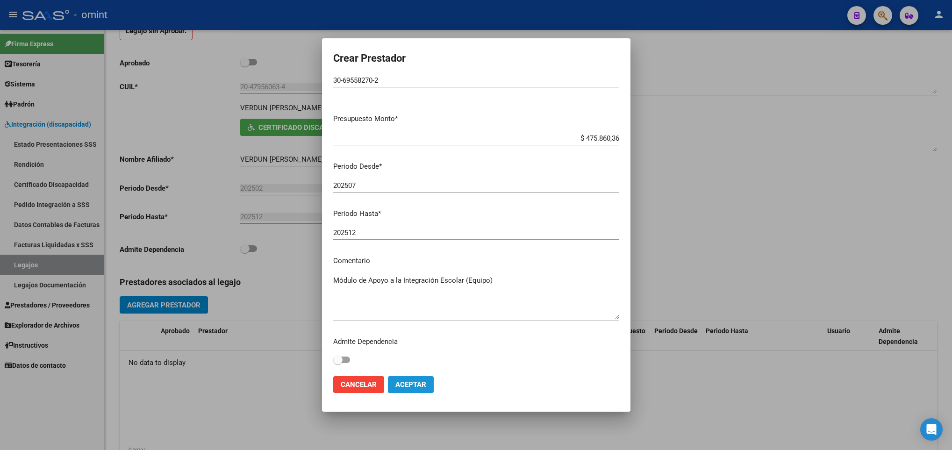
click at [415, 383] on span "Aceptar" at bounding box center [410, 384] width 31 height 8
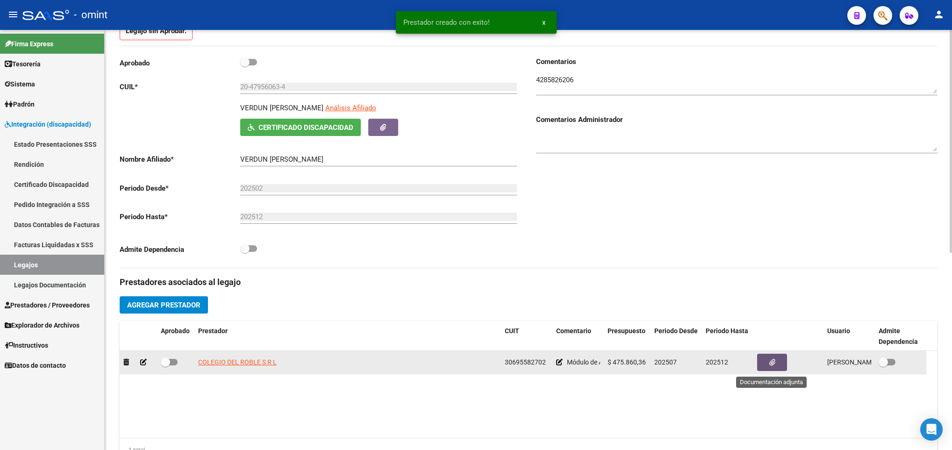
click at [766, 364] on button "button" at bounding box center [772, 362] width 30 height 17
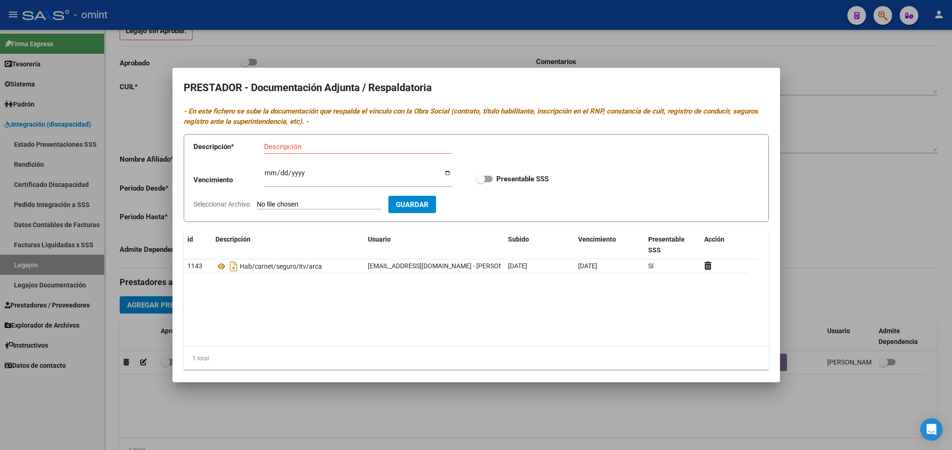
click at [299, 206] on input "Seleccionar Archivo" at bounding box center [319, 204] width 124 height 9
click at [854, 269] on div at bounding box center [476, 225] width 952 height 450
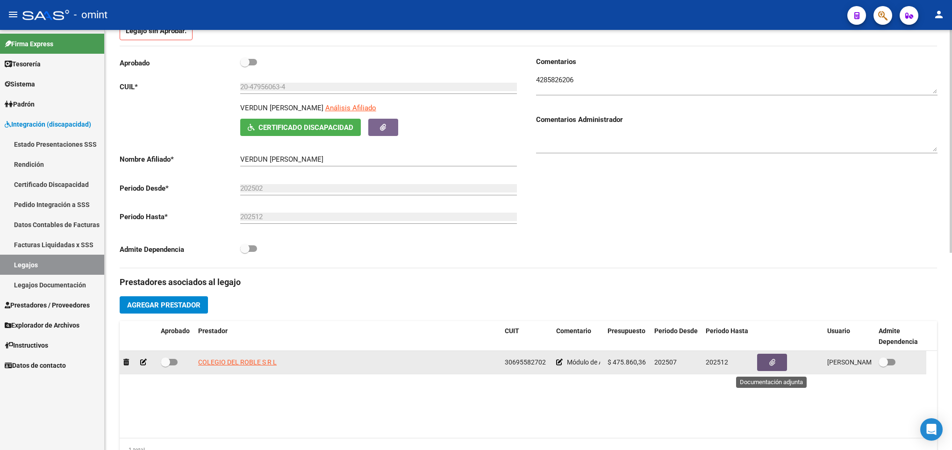
click at [767, 363] on button "button" at bounding box center [772, 362] width 30 height 17
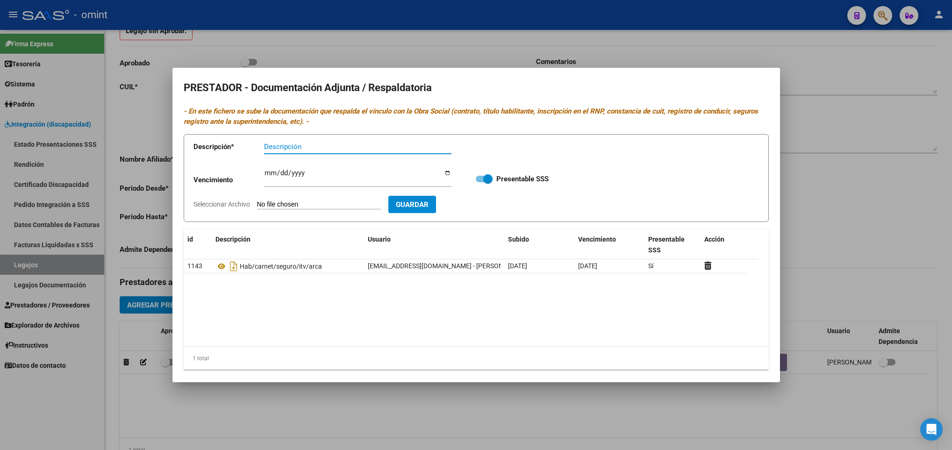
click at [331, 204] on input "Seleccionar Archivo" at bounding box center [319, 204] width 124 height 9
type input "C:\fakepath\4285826206_25051201279_const-cuit.pdf"
click at [343, 144] on input "Descripción" at bounding box center [357, 147] width 187 height 8
type input "CUIT-CBU"
click at [265, 174] on input "Ingresar vencimiento" at bounding box center [357, 176] width 187 height 15
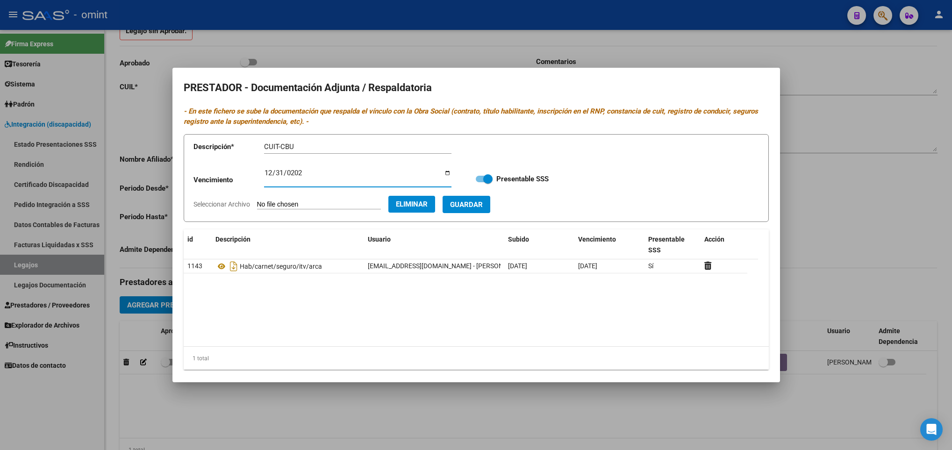
type input "2025-12-31"
click at [483, 202] on span "Guardar" at bounding box center [466, 204] width 33 height 8
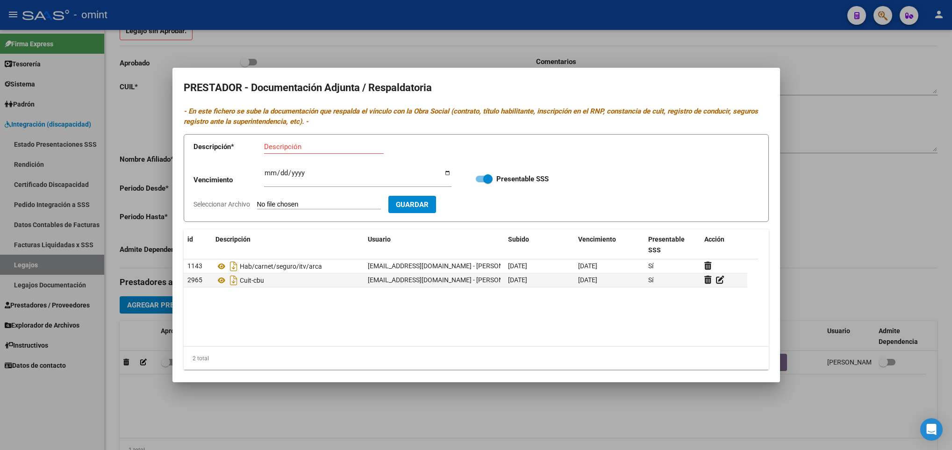
click at [836, 230] on div at bounding box center [476, 225] width 952 height 450
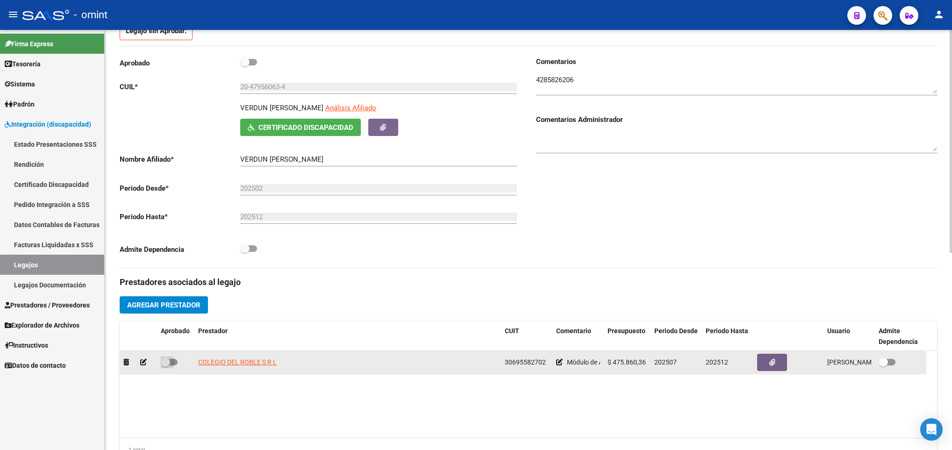
click at [173, 365] on span at bounding box center [169, 362] width 17 height 7
click at [165, 365] on input "checkbox" at bounding box center [165, 365] width 0 height 0
checkbox input "true"
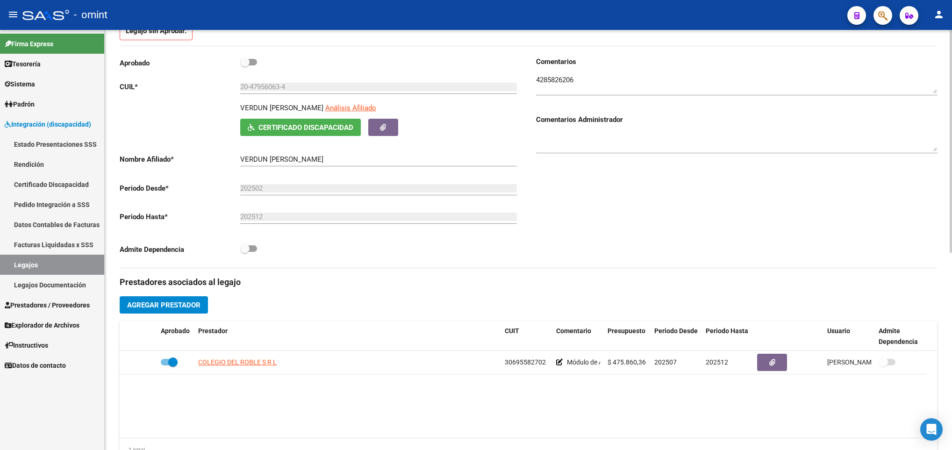
scroll to position [0, 0]
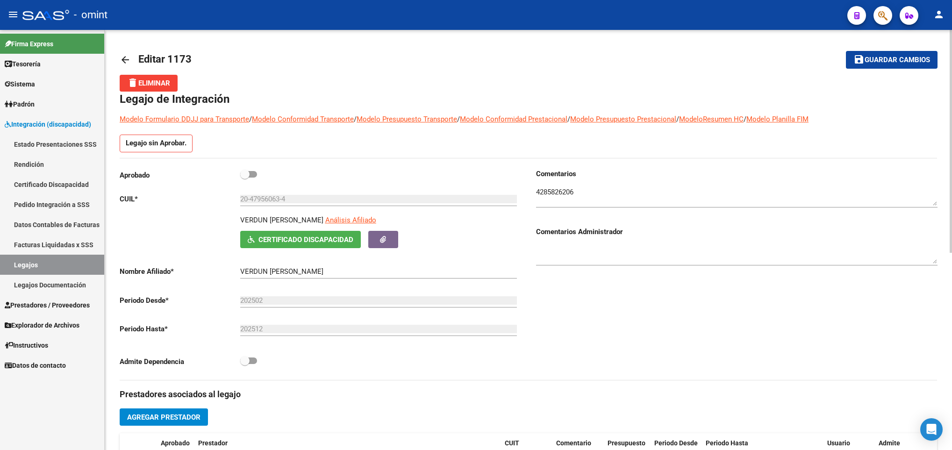
click at [951, 47] on html "menu - omint person Firma Express Tesorería Extractos Procesados (csv) Extracto…" at bounding box center [476, 225] width 952 height 450
click at [913, 65] on button "save Guardar cambios" at bounding box center [892, 59] width 92 height 17
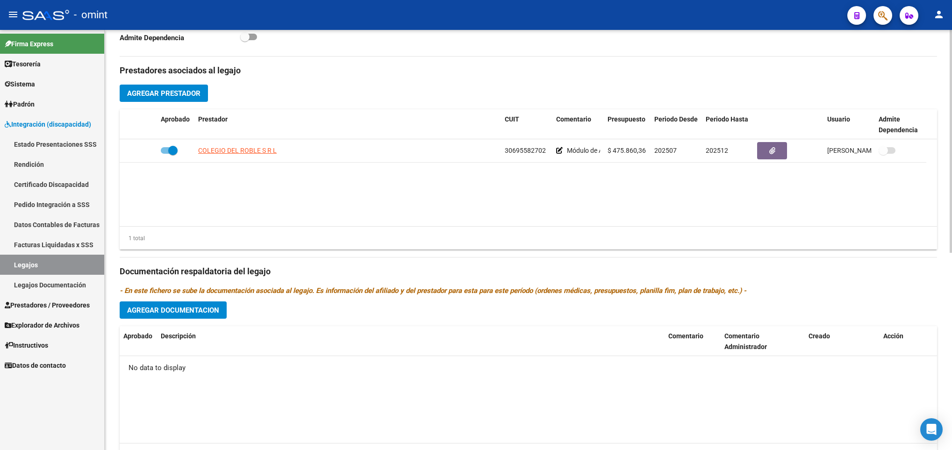
scroll to position [340, 0]
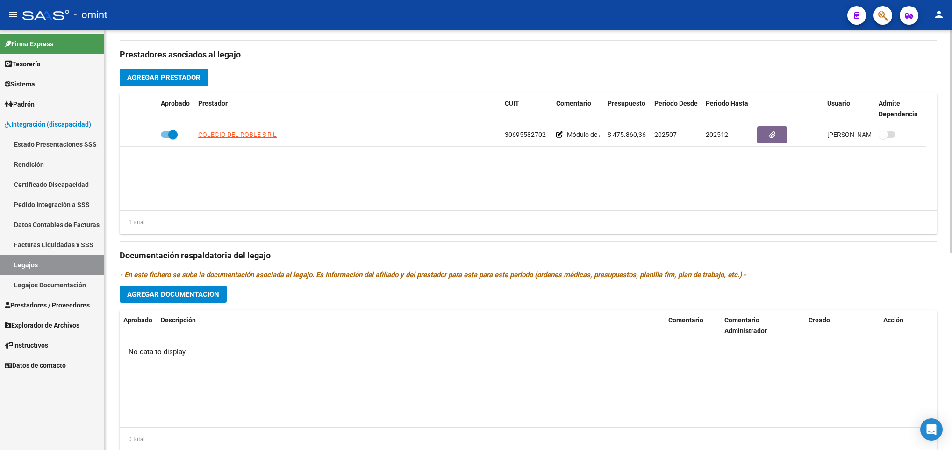
click at [927, 270] on div "arrow_back Editar 1173 save Guardar cambios delete Eliminar Legajo de Integraci…" at bounding box center [529, 85] width 849 height 790
click at [195, 293] on span "Agregar Documentacion" at bounding box center [173, 294] width 92 height 8
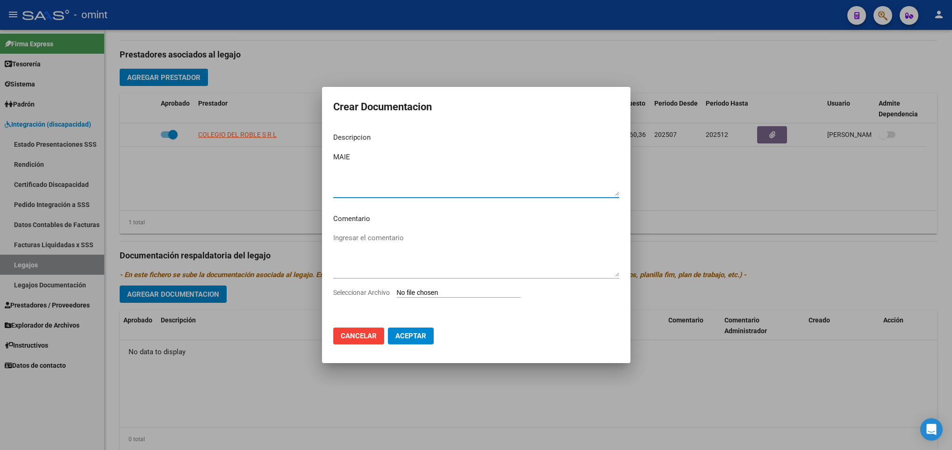
type textarea "MAIE"
click at [421, 293] on input "Seleccionar Archivo" at bounding box center [459, 293] width 124 height 9
type input "C:\fakepath\4285826206_25051201270_ord-medic-form038.pdf"
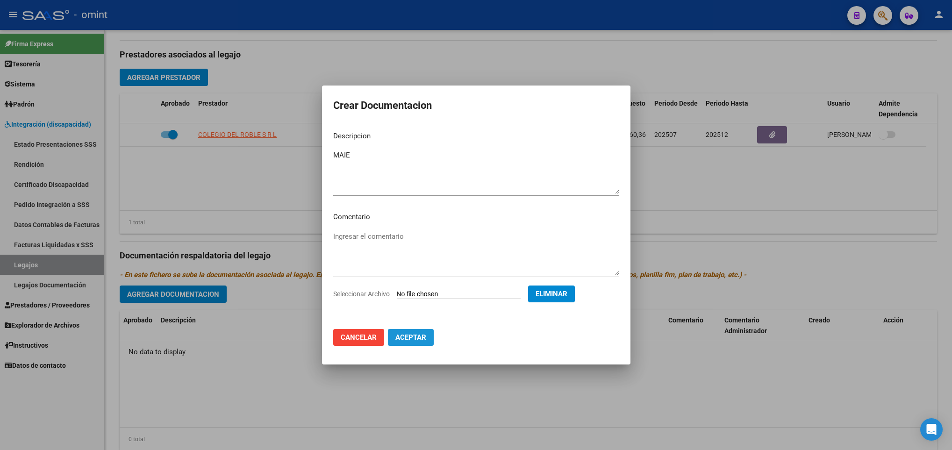
click at [425, 340] on span "Aceptar" at bounding box center [410, 337] width 31 height 8
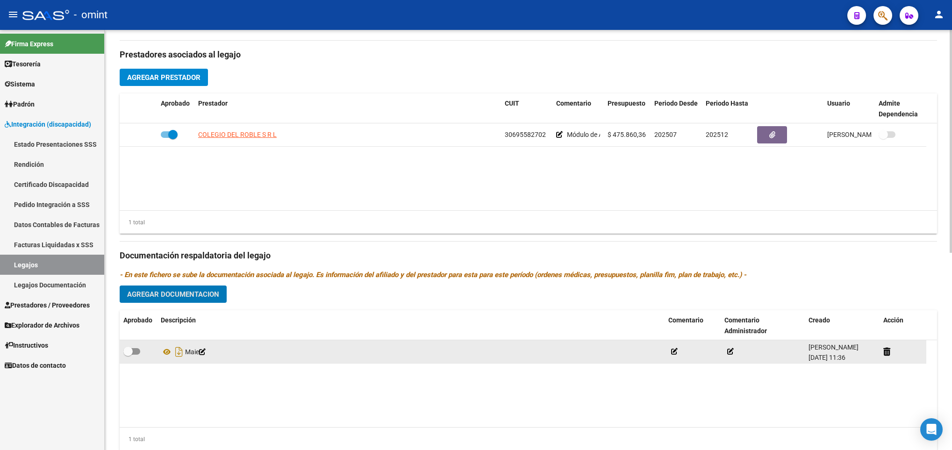
click at [133, 355] on span at bounding box center [131, 351] width 17 height 7
click at [128, 355] on input "checkbox" at bounding box center [128, 355] width 0 height 0
checkbox input "true"
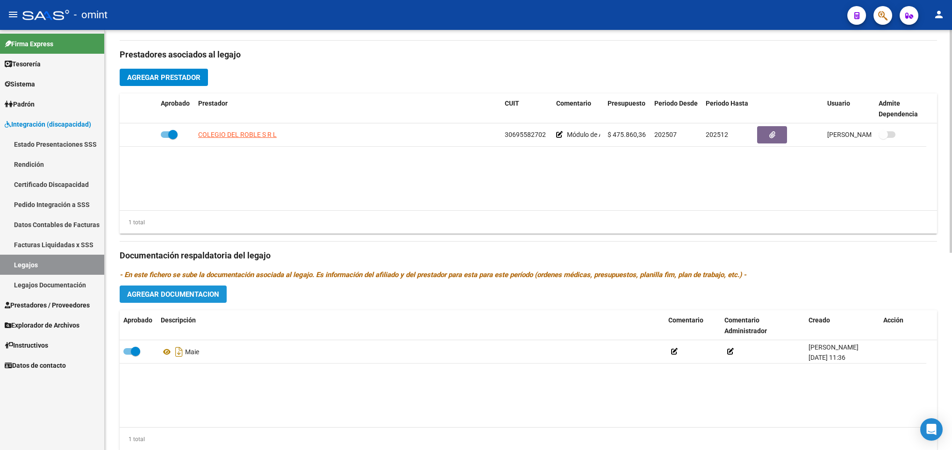
click at [202, 296] on span "Agregar Documentacion" at bounding box center [173, 294] width 92 height 8
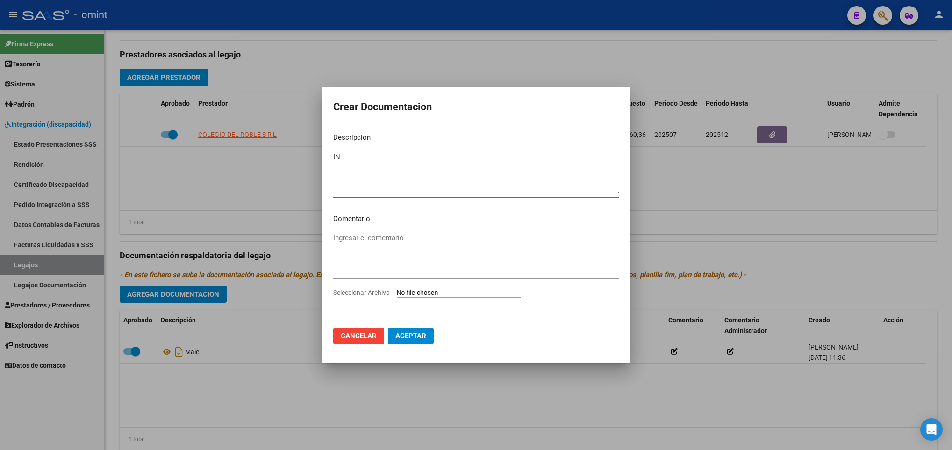
type textarea "I"
type textarea "Informe MAIE"
click at [427, 293] on input "Seleccionar Archivo" at bounding box center [459, 293] width 124 height 9
type input "C:\fakepath\informe 1.pdf"
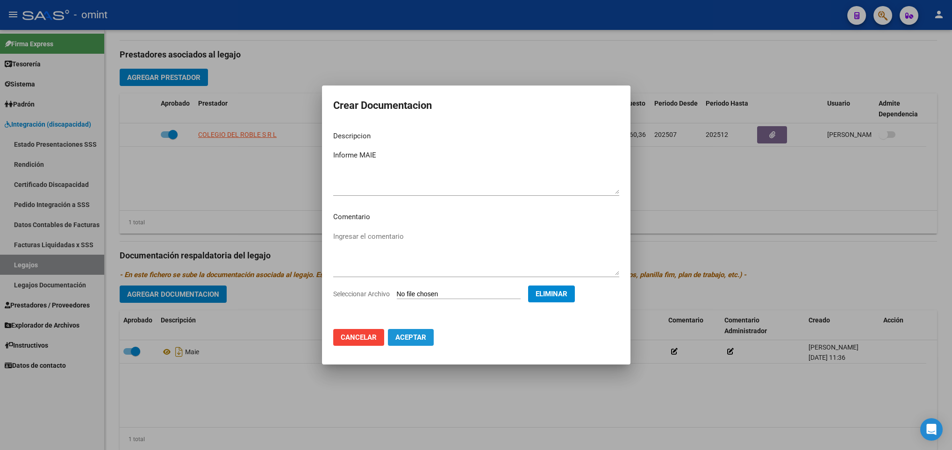
click at [422, 342] on button "Aceptar" at bounding box center [411, 337] width 46 height 17
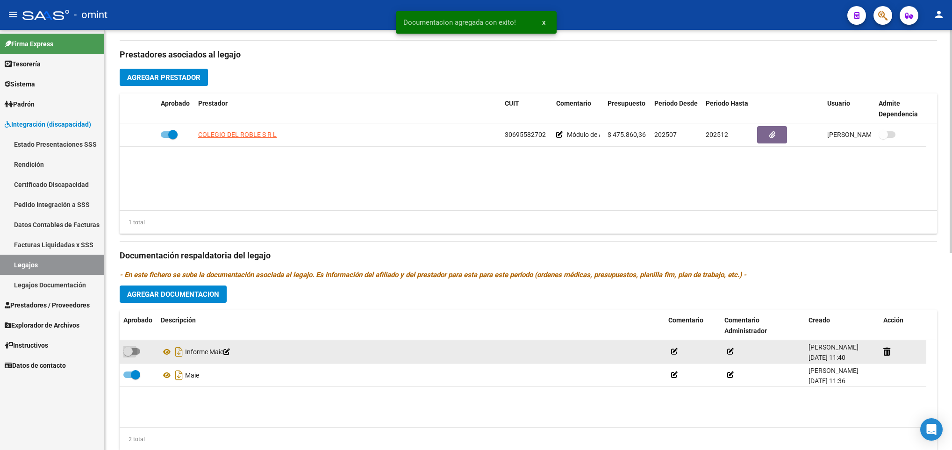
click at [135, 355] on span at bounding box center [131, 351] width 17 height 7
click at [128, 355] on input "checkbox" at bounding box center [128, 355] width 0 height 0
checkbox input "true"
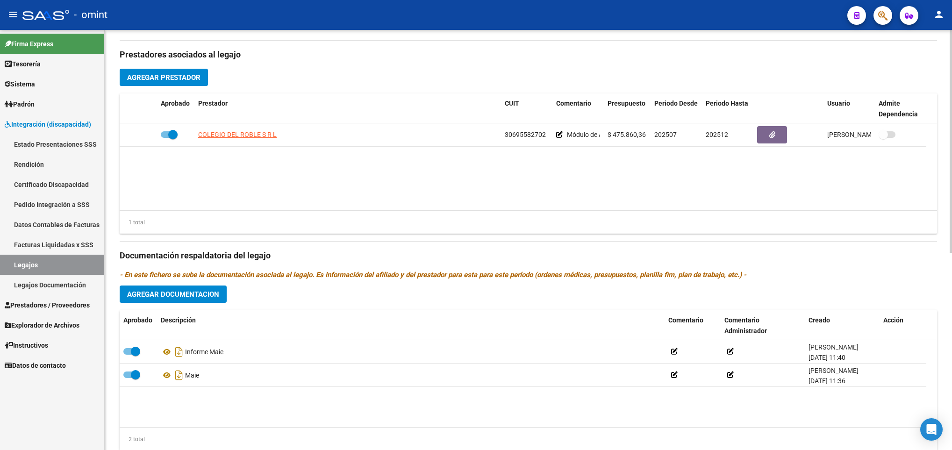
click at [948, 57] on div "arrow_back Editar 1173 save Guardar cambios delete Eliminar Legajo de Integraci…" at bounding box center [528, 85] width 847 height 790
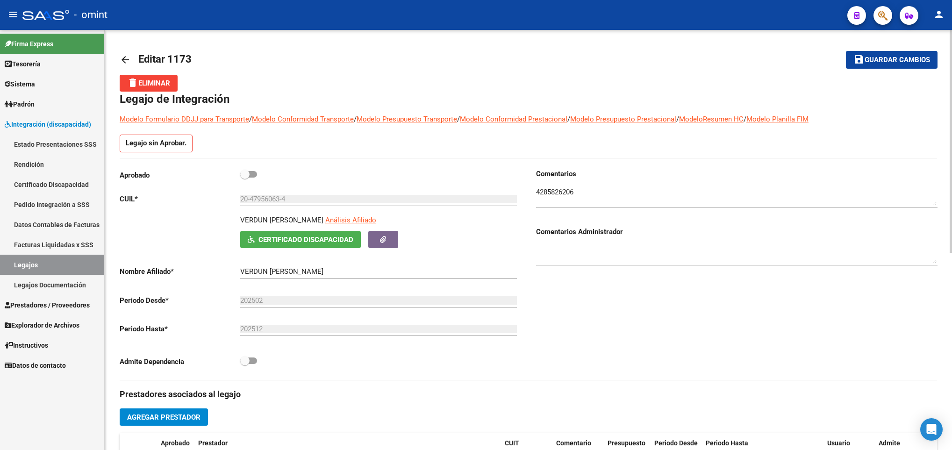
click at [949, 54] on div at bounding box center [950, 240] width 2 height 420
click at [907, 59] on span "Guardar cambios" at bounding box center [896, 60] width 65 height 8
click at [892, 59] on span "Guardar cambios" at bounding box center [896, 60] width 65 height 8
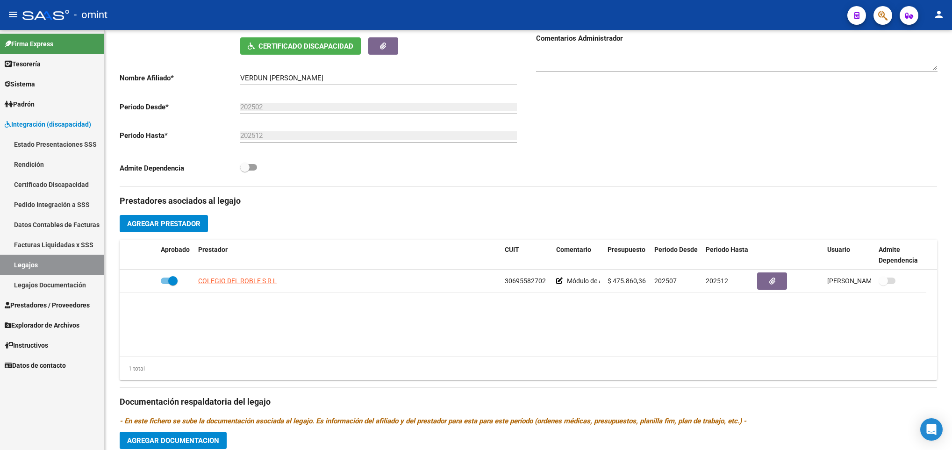
scroll to position [196, 0]
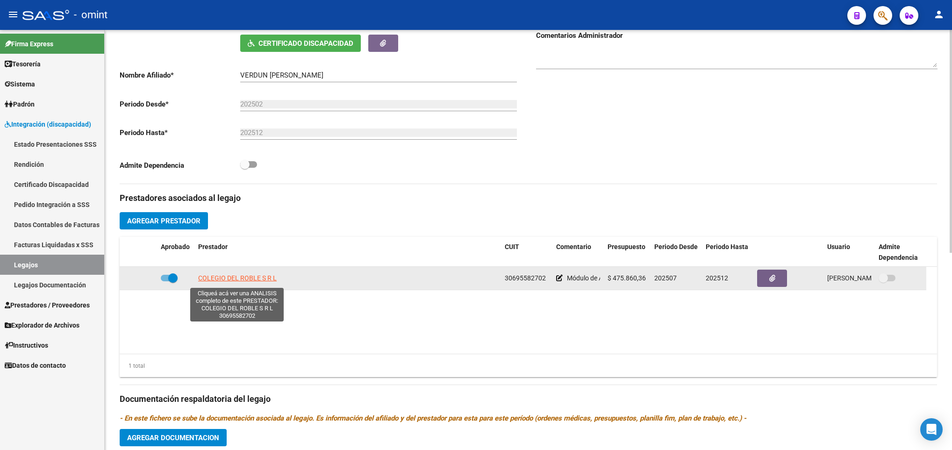
click at [230, 279] on span "COLEGIO DEL ROBLE S R L" at bounding box center [237, 277] width 78 height 7
type textarea "30695582702"
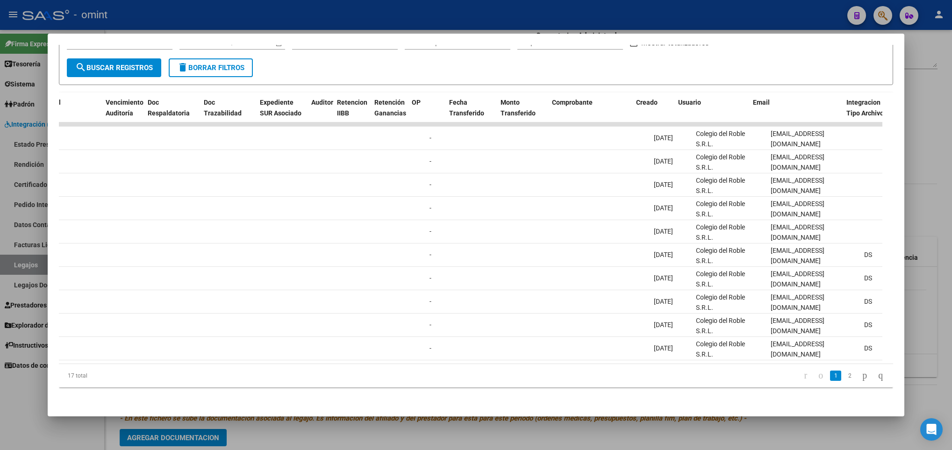
scroll to position [0, 0]
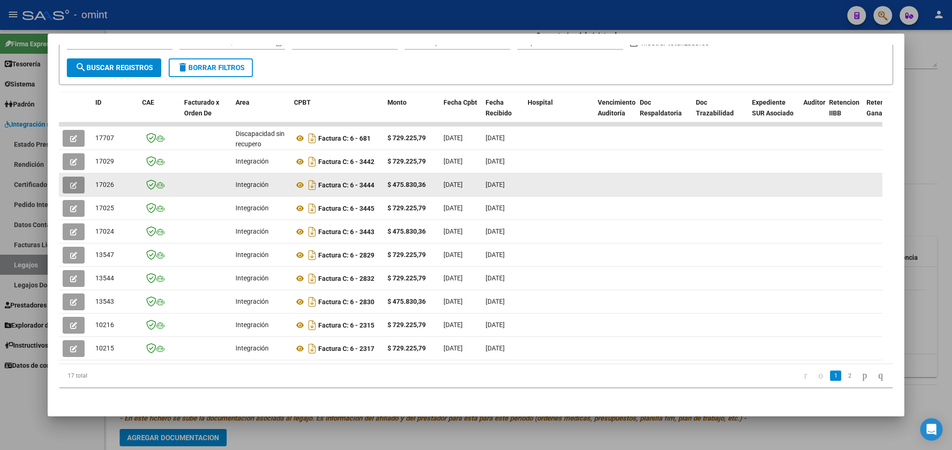
click at [77, 182] on icon "button" at bounding box center [73, 185] width 7 height 7
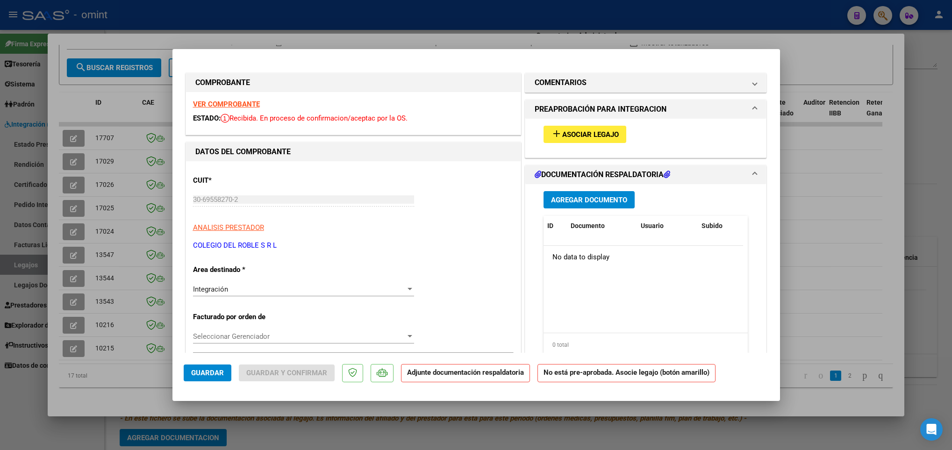
click at [240, 104] on strong "VER COMPROBANTE" at bounding box center [226, 104] width 67 height 8
click at [77, 385] on div at bounding box center [476, 225] width 952 height 450
type input "$ 0,00"
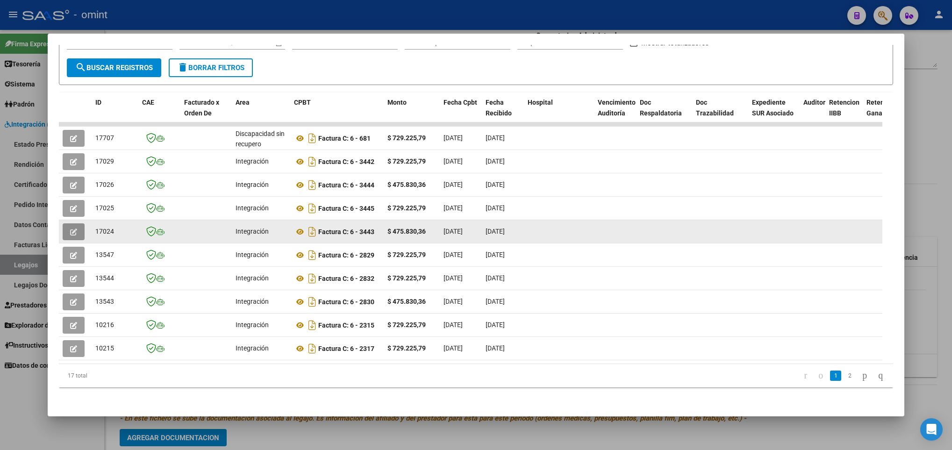
click at [71, 228] on span "button" at bounding box center [73, 232] width 7 height 8
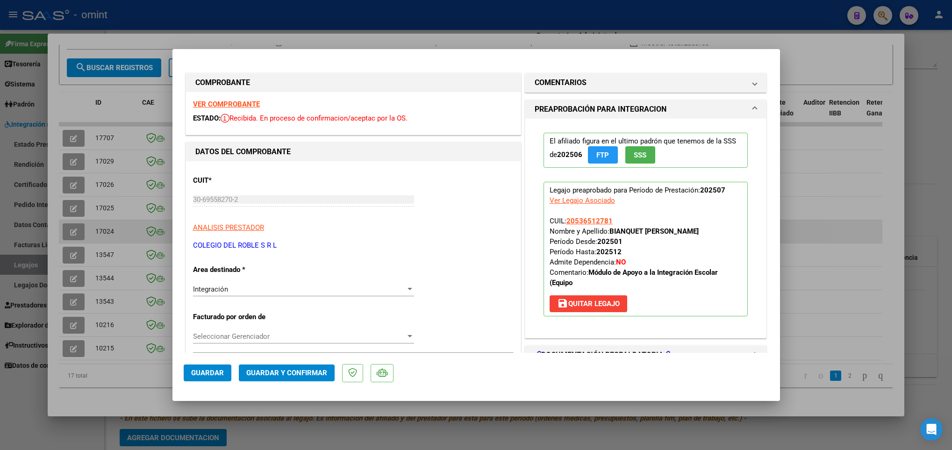
click at [71, 225] on div at bounding box center [476, 225] width 952 height 450
type input "$ 0,00"
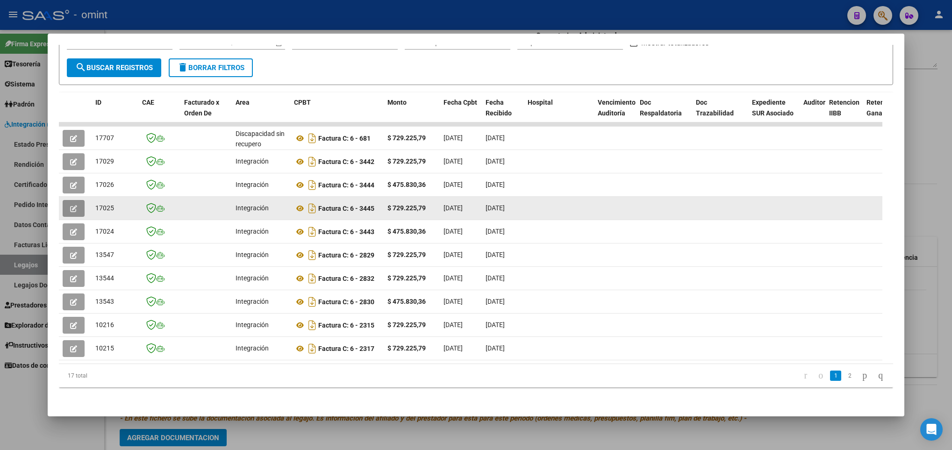
click at [70, 204] on span "button" at bounding box center [73, 208] width 7 height 8
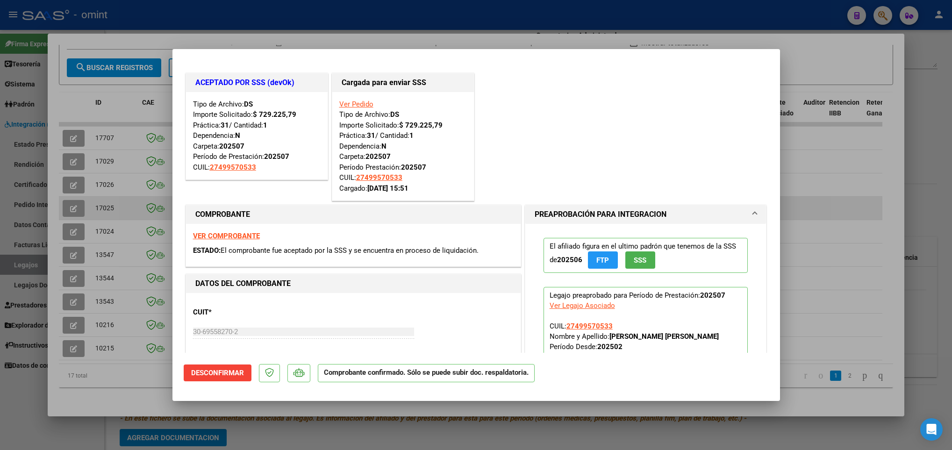
click at [70, 192] on div at bounding box center [476, 225] width 952 height 450
type input "$ 0,00"
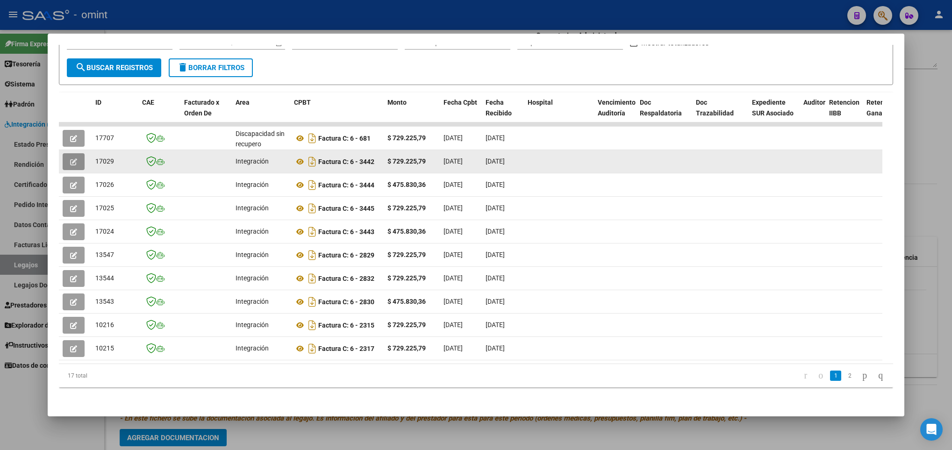
click at [69, 153] on button "button" at bounding box center [74, 161] width 22 height 17
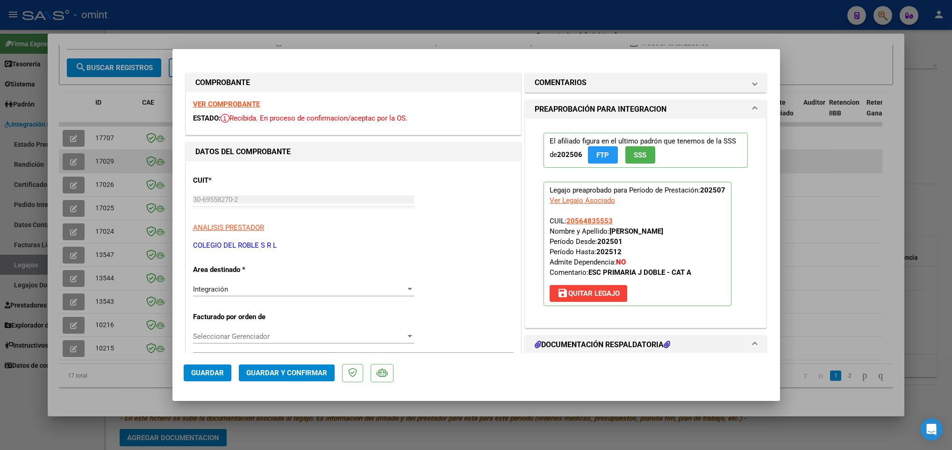
click at [69, 146] on div at bounding box center [476, 225] width 952 height 450
type input "$ 0,00"
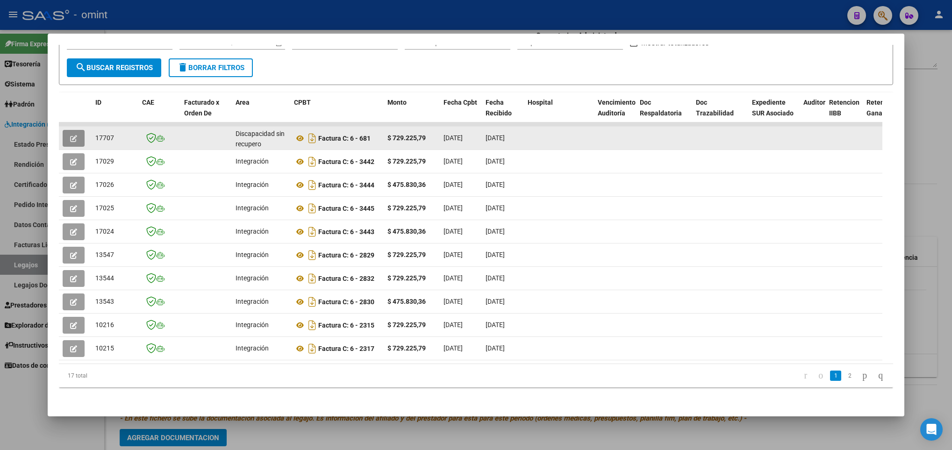
click at [69, 130] on button "button" at bounding box center [74, 138] width 22 height 17
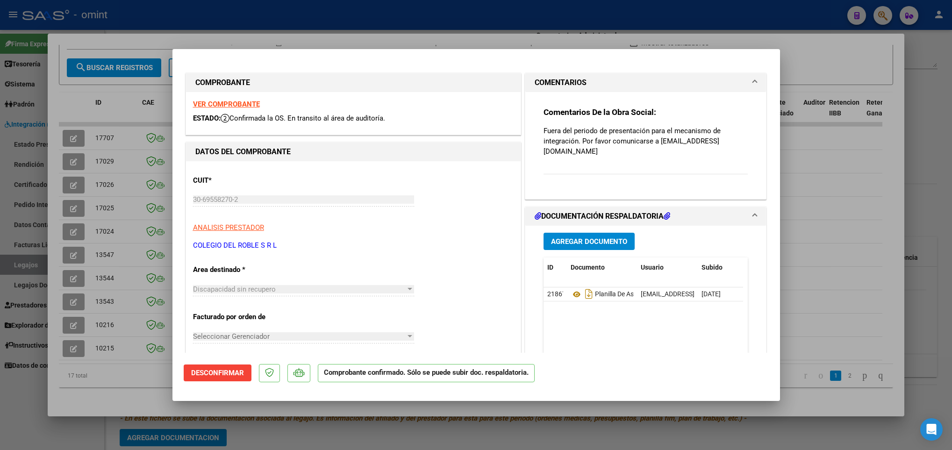
click at [96, 221] on div at bounding box center [476, 225] width 952 height 450
type input "$ 0,00"
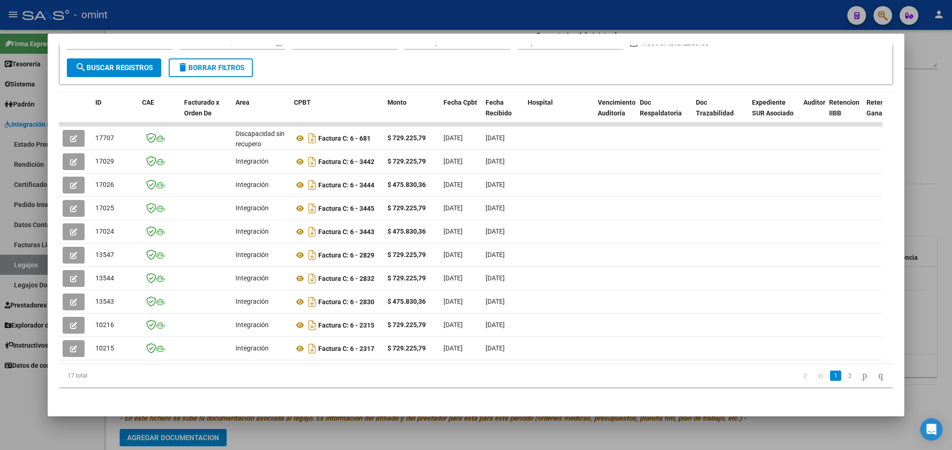
click at [918, 126] on div at bounding box center [476, 225] width 952 height 450
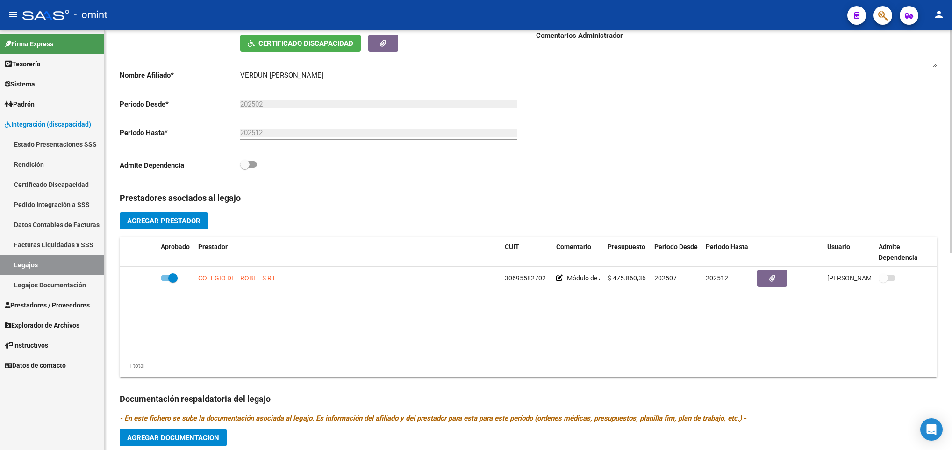
click at [947, 49] on div "arrow_back Editar 1173 save Guardar cambios delete Eliminar Legajo de Integraci…" at bounding box center [528, 229] width 847 height 790
click at [948, 50] on div "arrow_back Editar 1173 save Guardar cambios delete Eliminar Legajo de Integraci…" at bounding box center [528, 229] width 847 height 790
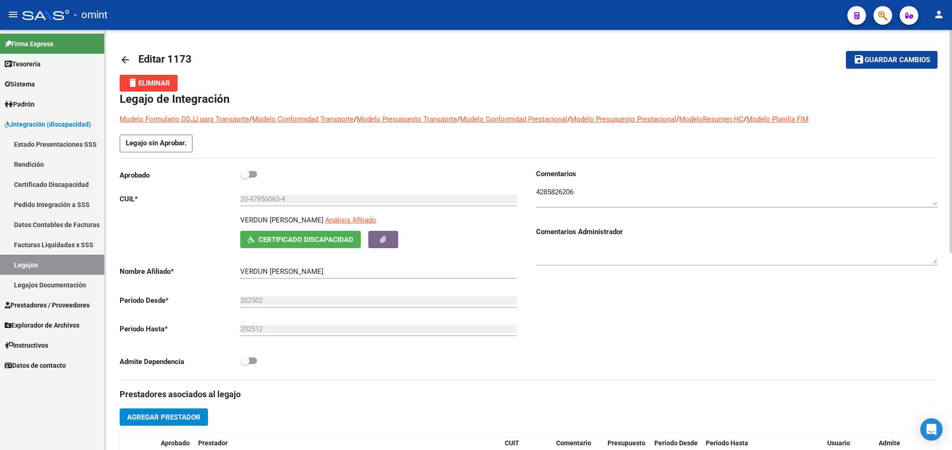
click at [950, 55] on div at bounding box center [950, 240] width 2 height 420
click at [950, 55] on div at bounding box center [950, 141] width 2 height 223
click at [902, 56] on span "Guardar cambios" at bounding box center [896, 60] width 65 height 8
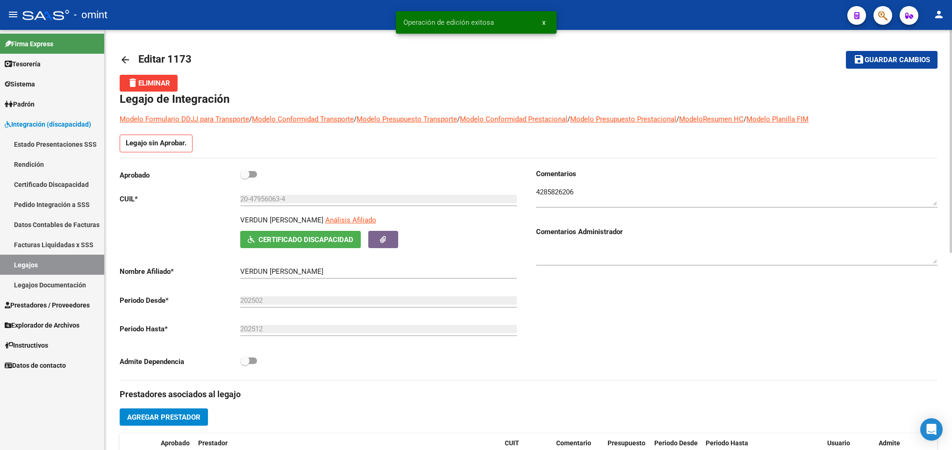
click at [121, 56] on mat-icon "arrow_back" at bounding box center [125, 59] width 11 height 11
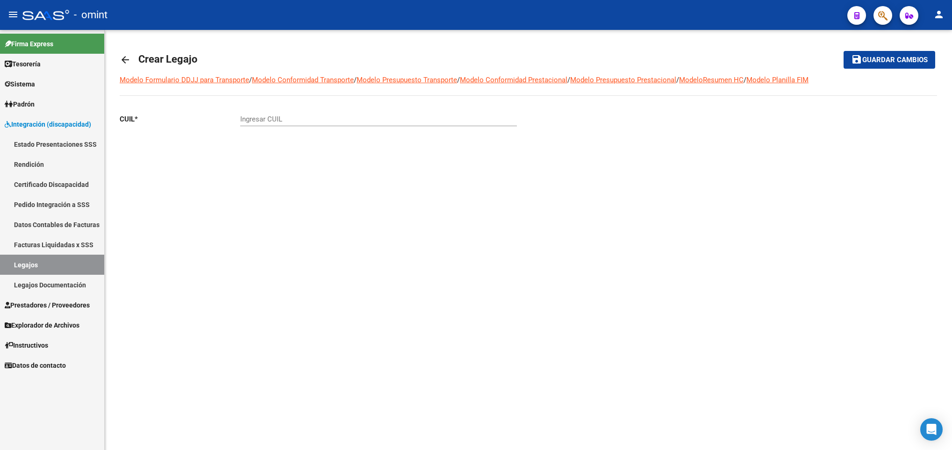
click at [126, 58] on mat-icon "arrow_back" at bounding box center [125, 59] width 11 height 11
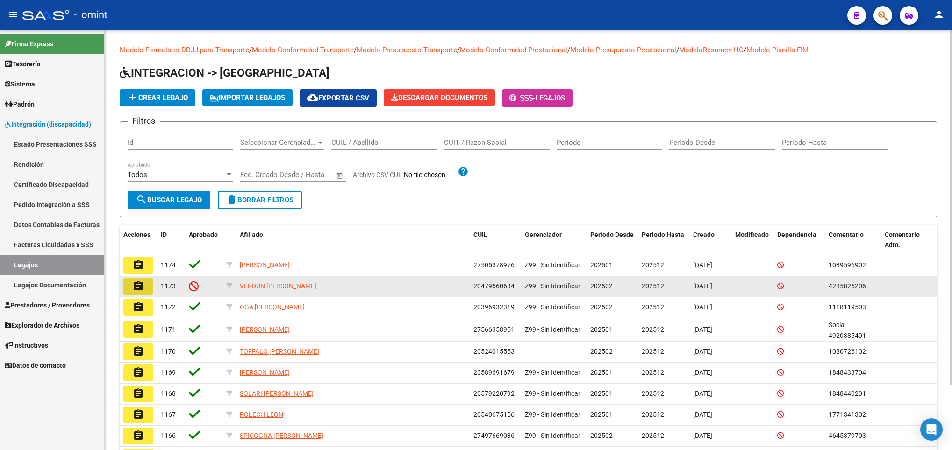
click at [136, 292] on mat-icon "assignment" at bounding box center [138, 285] width 11 height 11
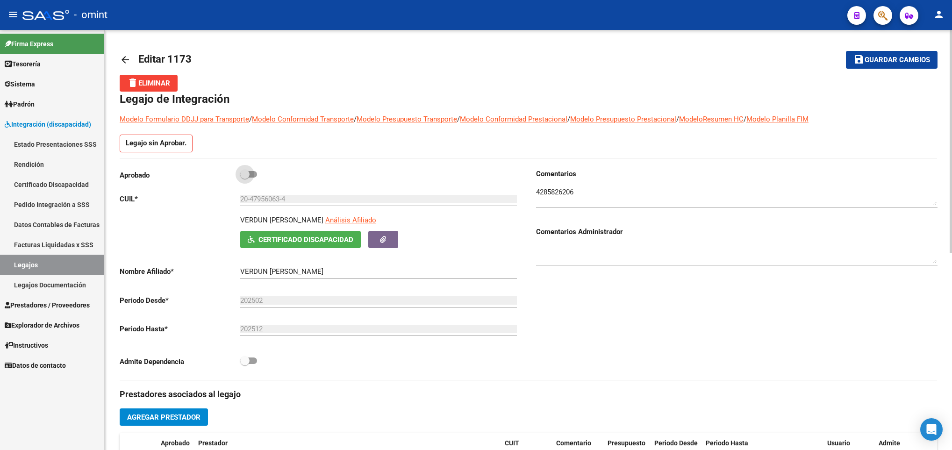
click at [251, 180] on label at bounding box center [248, 174] width 17 height 11
click at [245, 178] on input "checkbox" at bounding box center [244, 178] width 0 height 0
checkbox input "true"
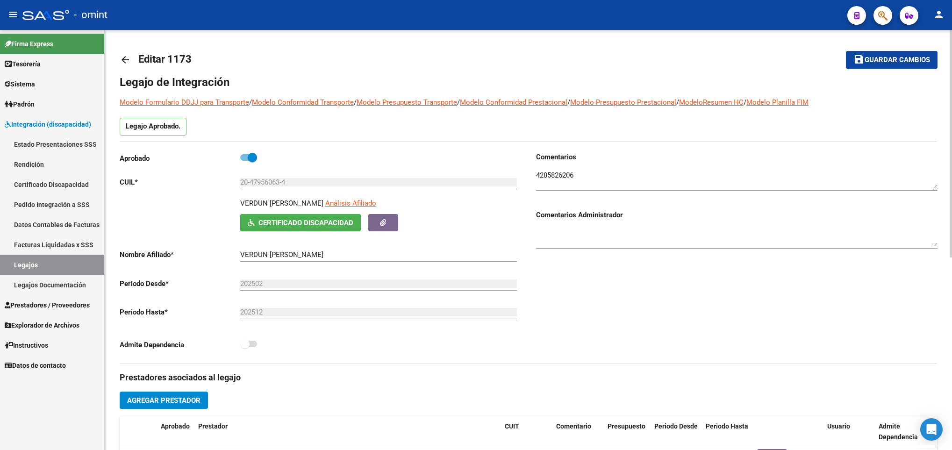
click at [893, 62] on span "Guardar cambios" at bounding box center [896, 60] width 65 height 8
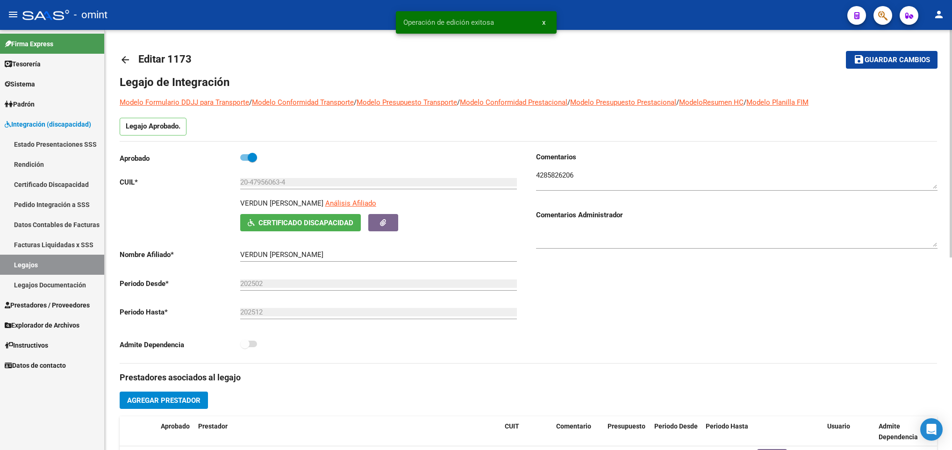
click at [123, 65] on mat-icon "arrow_back" at bounding box center [125, 59] width 11 height 11
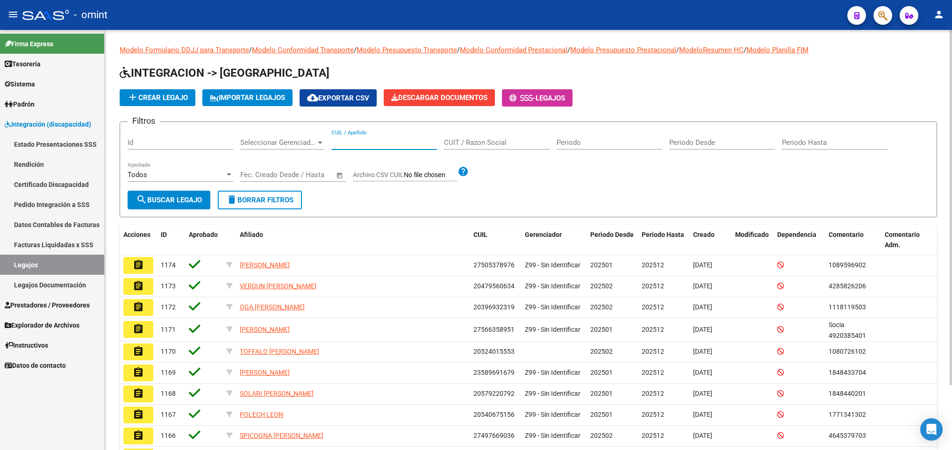
click at [372, 142] on input "CUIL / Apellido" at bounding box center [384, 142] width 106 height 8
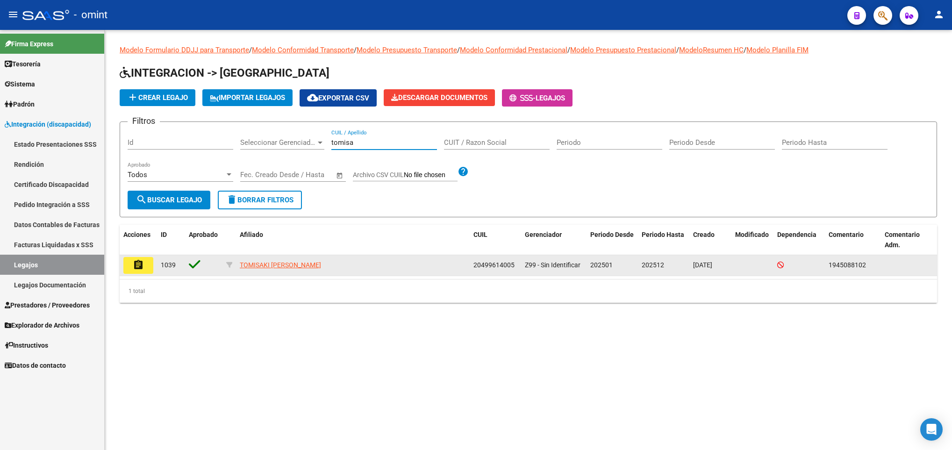
type input "tomisa"
click at [140, 265] on mat-icon "assignment" at bounding box center [138, 264] width 11 height 11
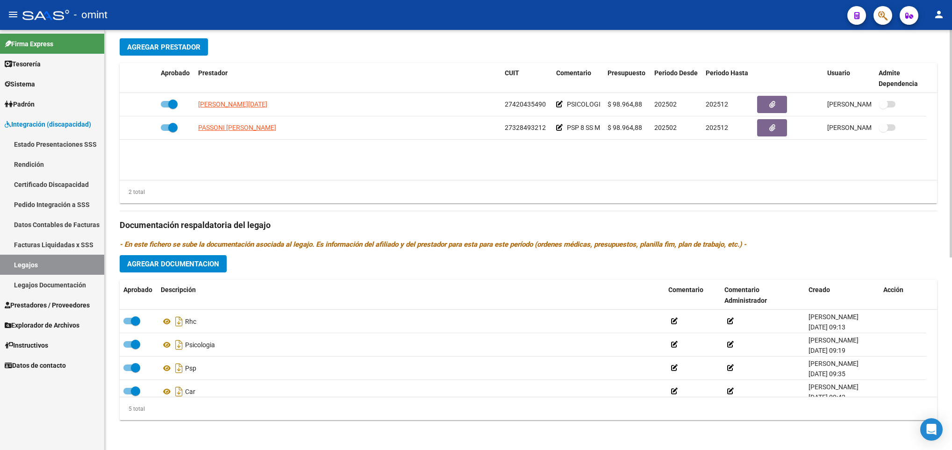
scroll to position [33, 0]
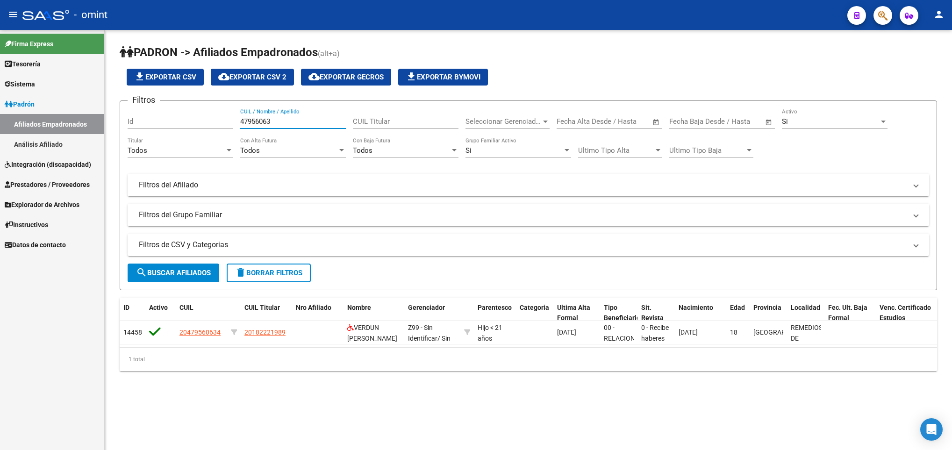
type input "47956063"
